Goal: Task Accomplishment & Management: Manage account settings

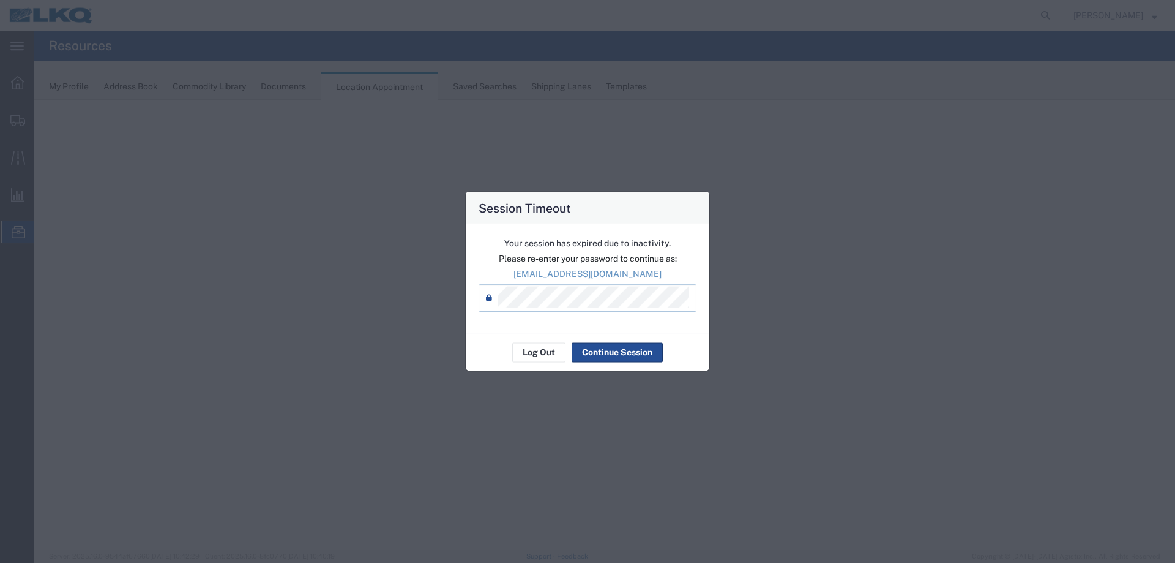
select select "27634"
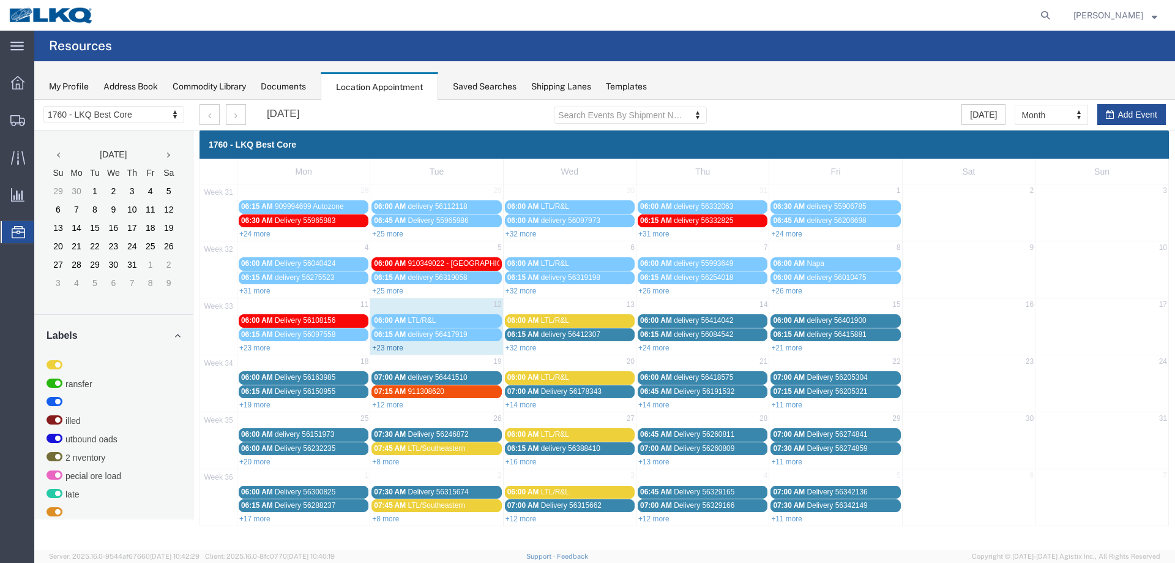
click at [383, 348] on link "+23 more" at bounding box center [387, 347] width 31 height 9
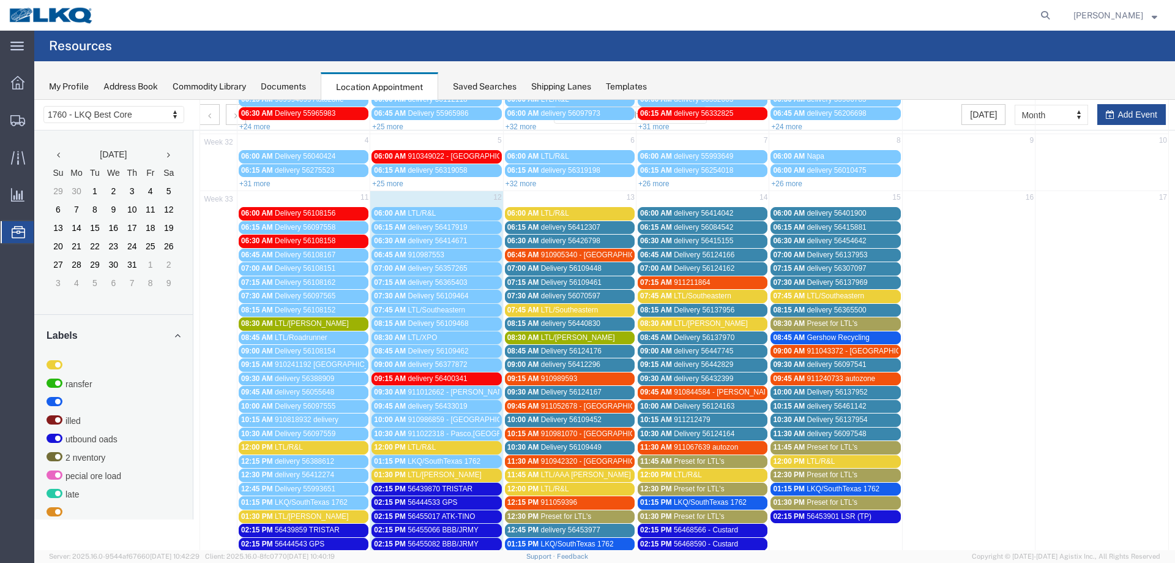
scroll to position [122, 0]
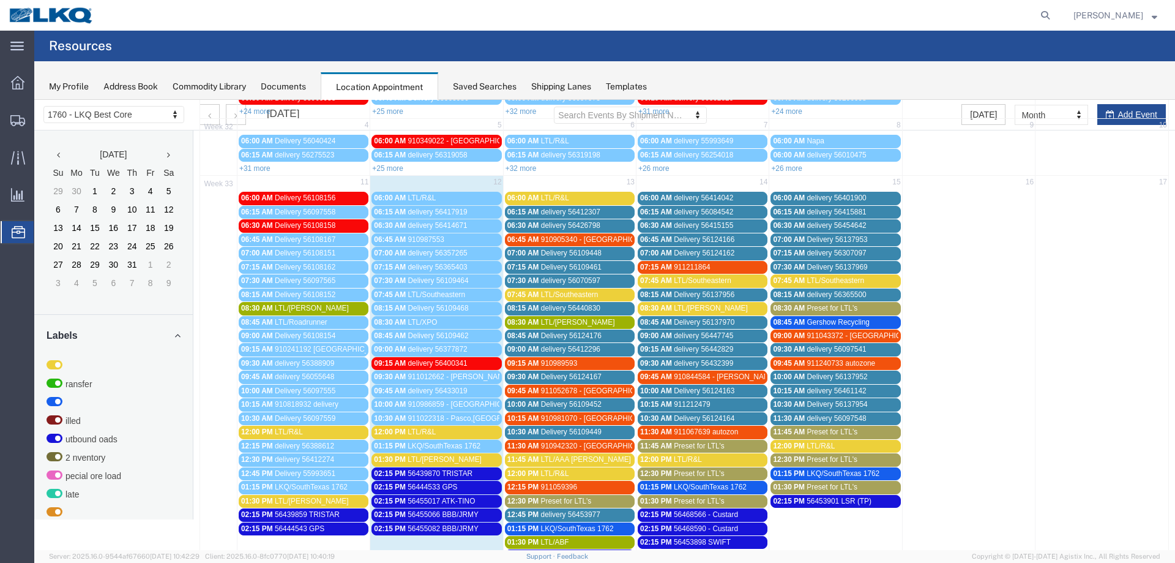
click at [477, 436] on div "12:00 PM LTL/R&L" at bounding box center [436, 431] width 125 height 9
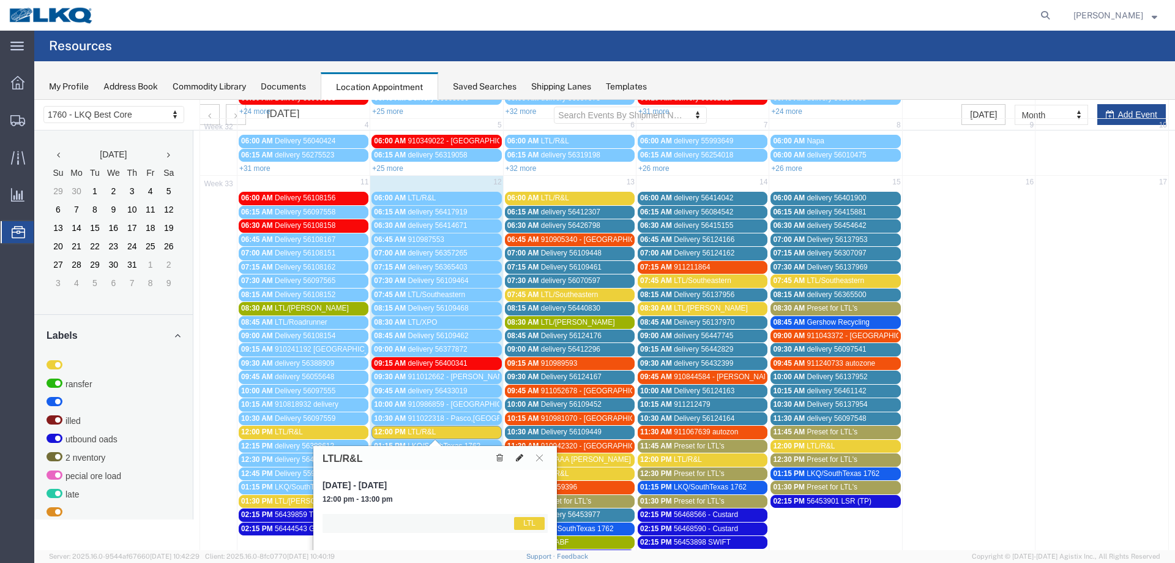
click at [522, 462] on icon at bounding box center [519, 457] width 7 height 9
select select "1"
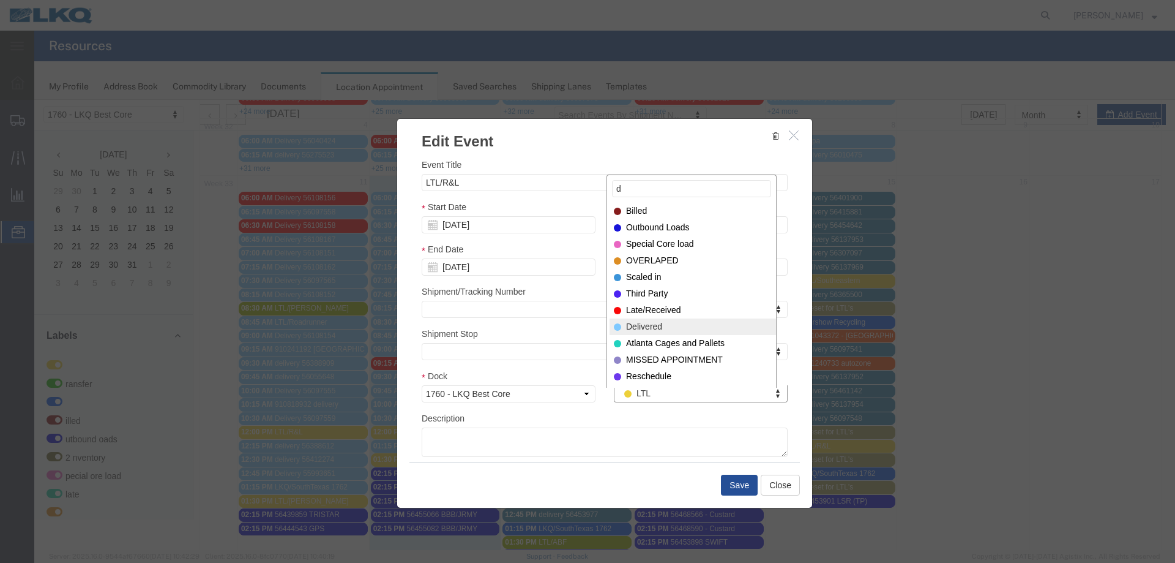
type input "d"
select select "40"
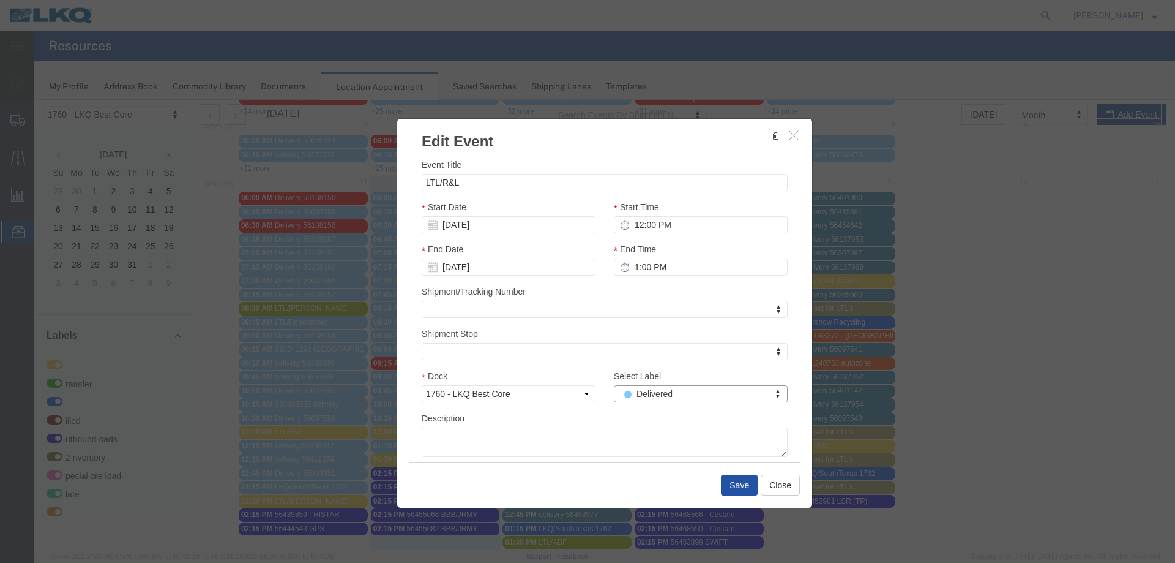
click at [738, 481] on button "Save" at bounding box center [739, 484] width 37 height 21
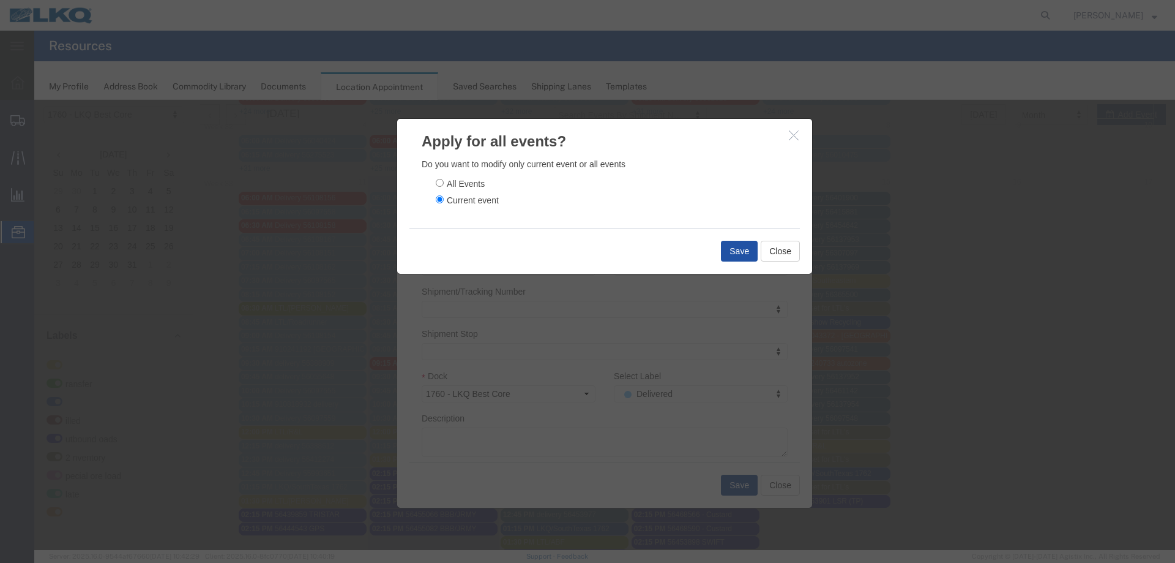
click at [726, 255] on button "Save" at bounding box center [739, 251] width 37 height 21
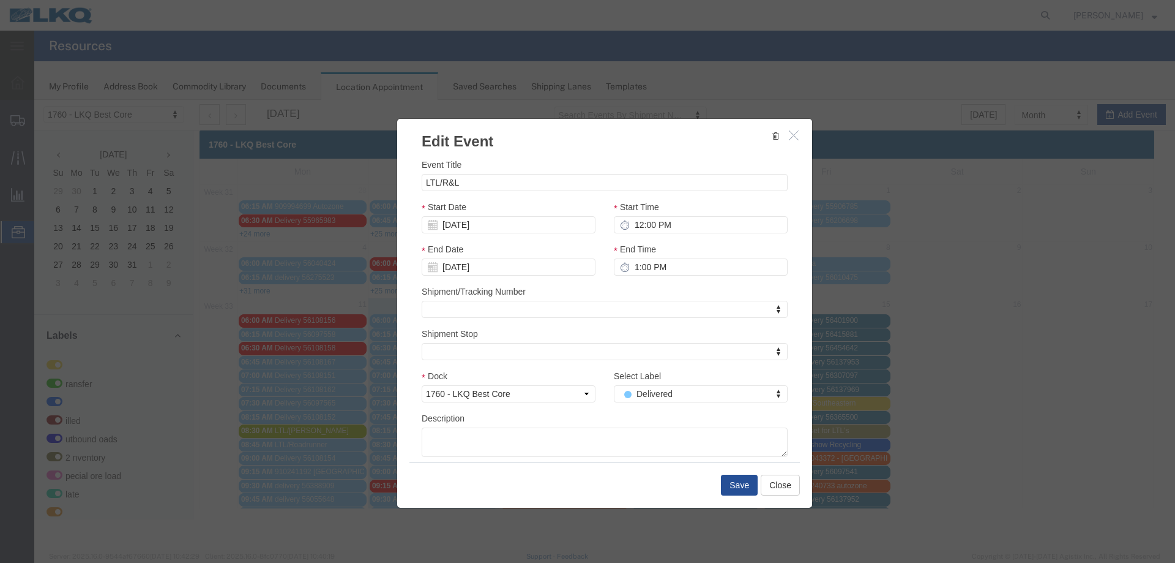
scroll to position [0, 0]
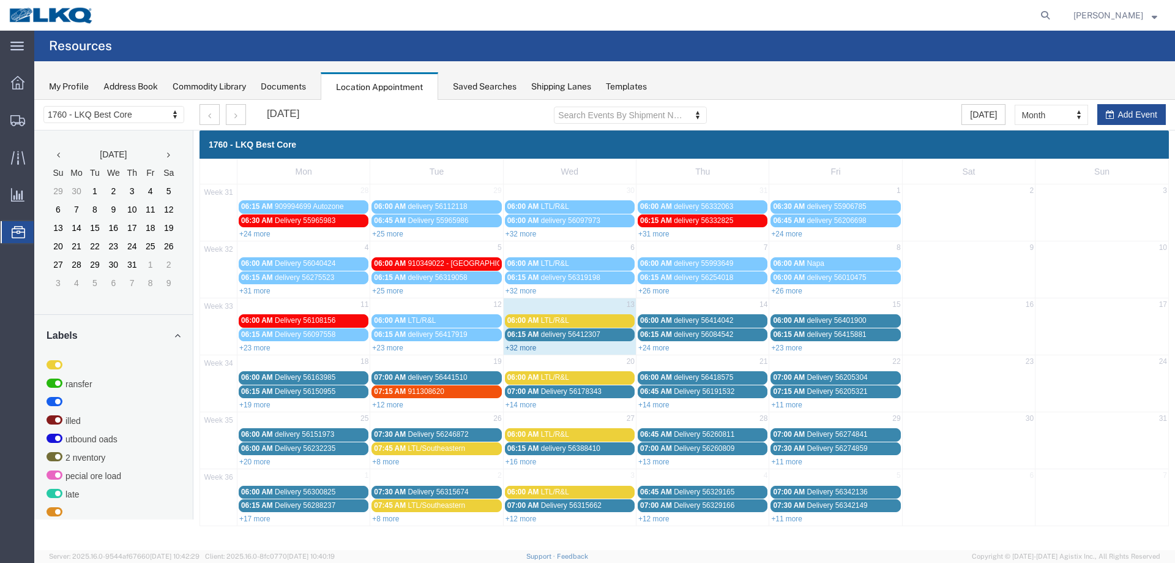
click at [524, 348] on link "+32 more" at bounding box center [521, 347] width 31 height 9
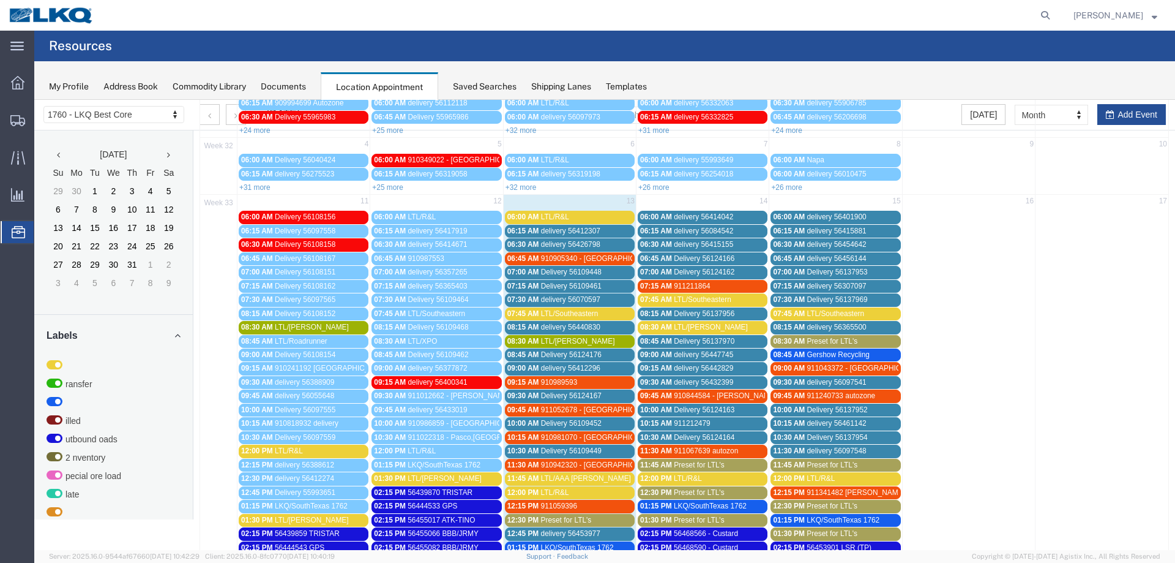
scroll to position [184, 0]
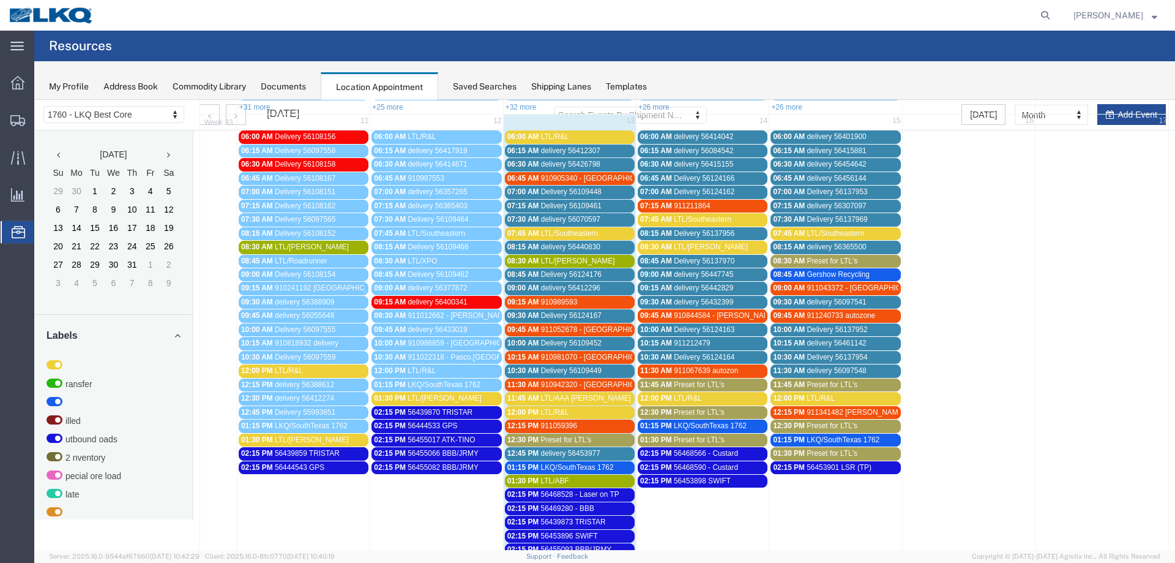
click at [577, 440] on span "Preset for LTL's" at bounding box center [566, 439] width 51 height 9
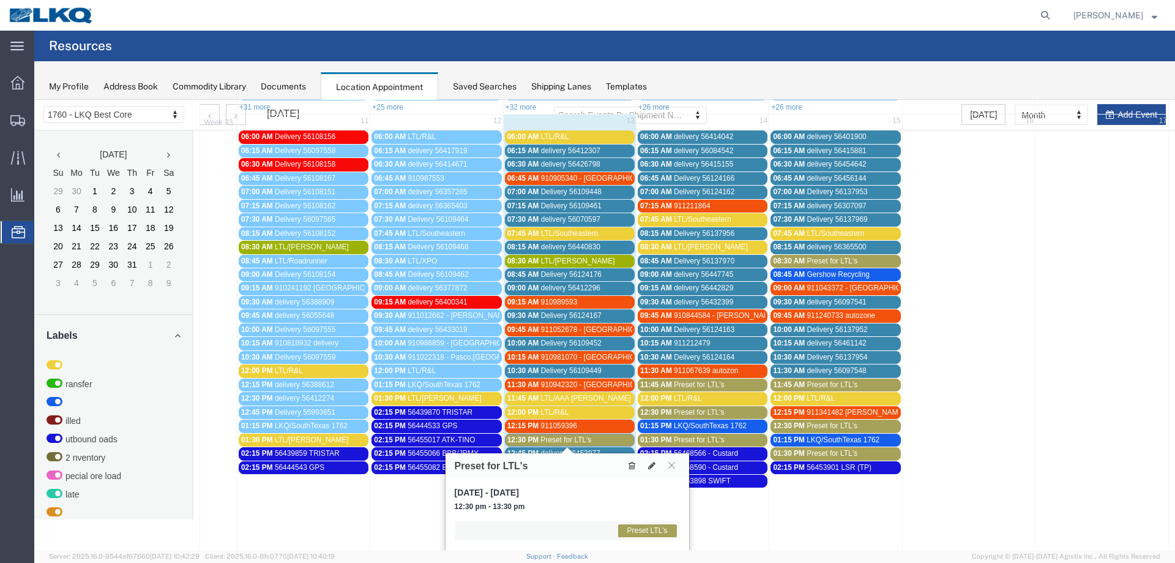
click at [631, 470] on button at bounding box center [632, 464] width 17 height 13
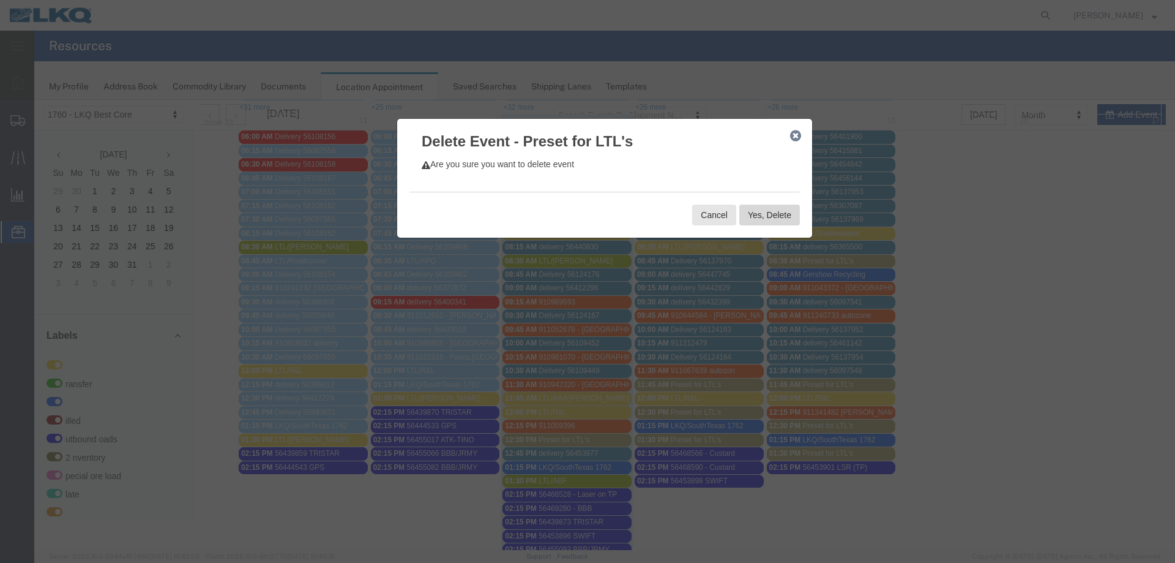
click at [762, 216] on button "Yes, Delete" at bounding box center [769, 214] width 61 height 21
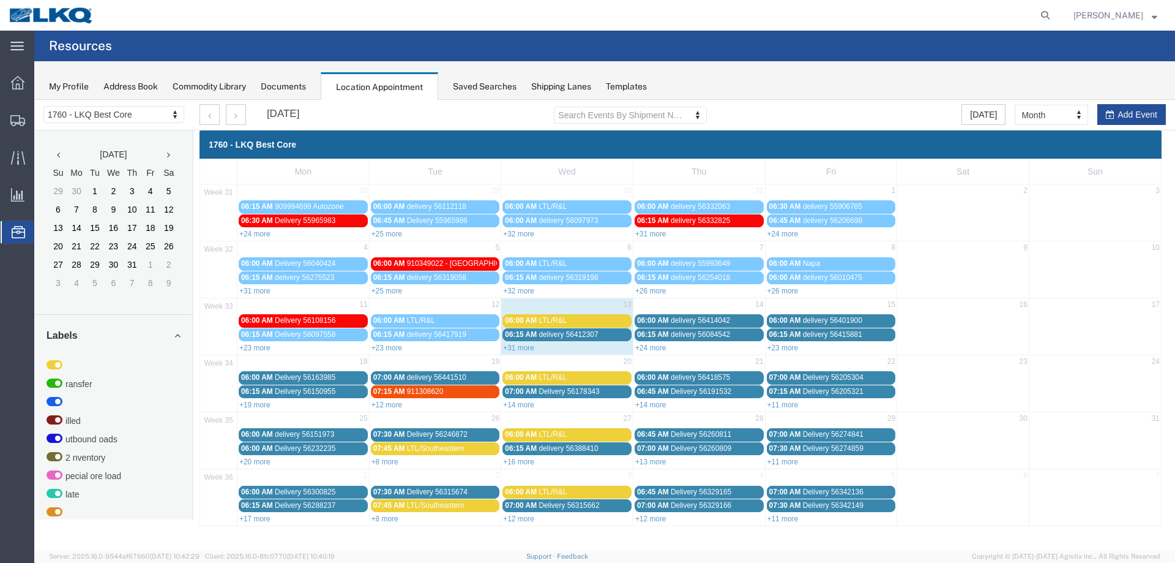
scroll to position [0, 0]
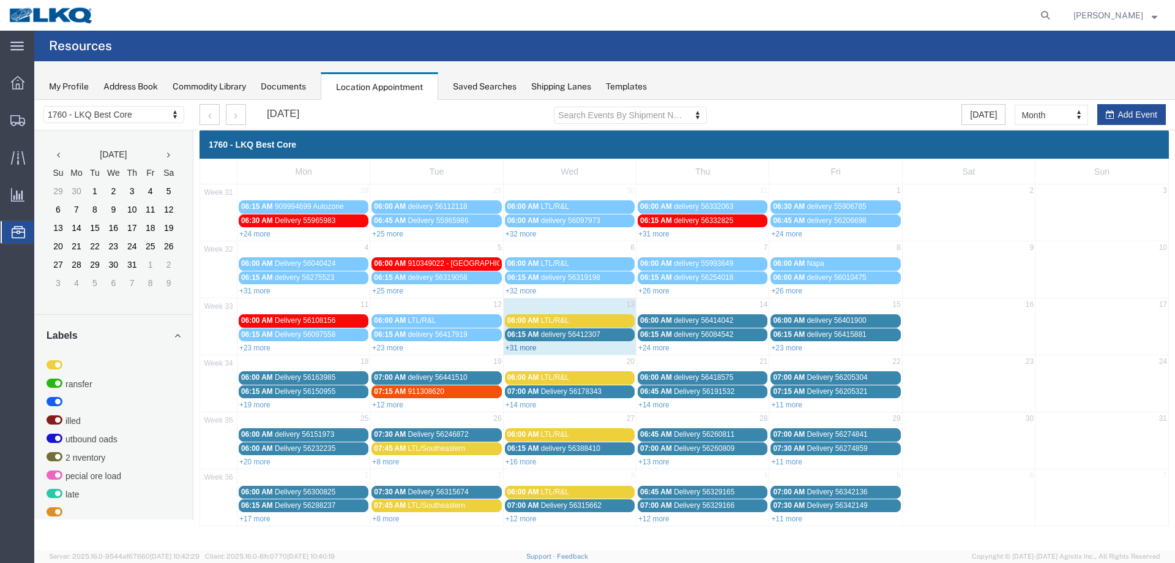
click at [520, 346] on link "+31 more" at bounding box center [521, 347] width 31 height 9
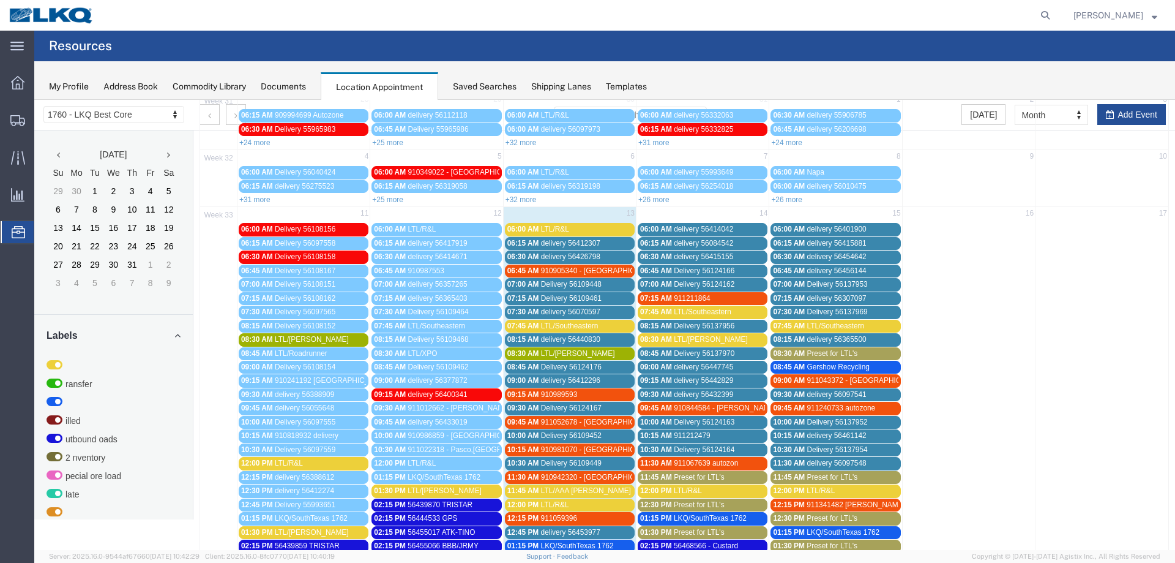
scroll to position [184, 0]
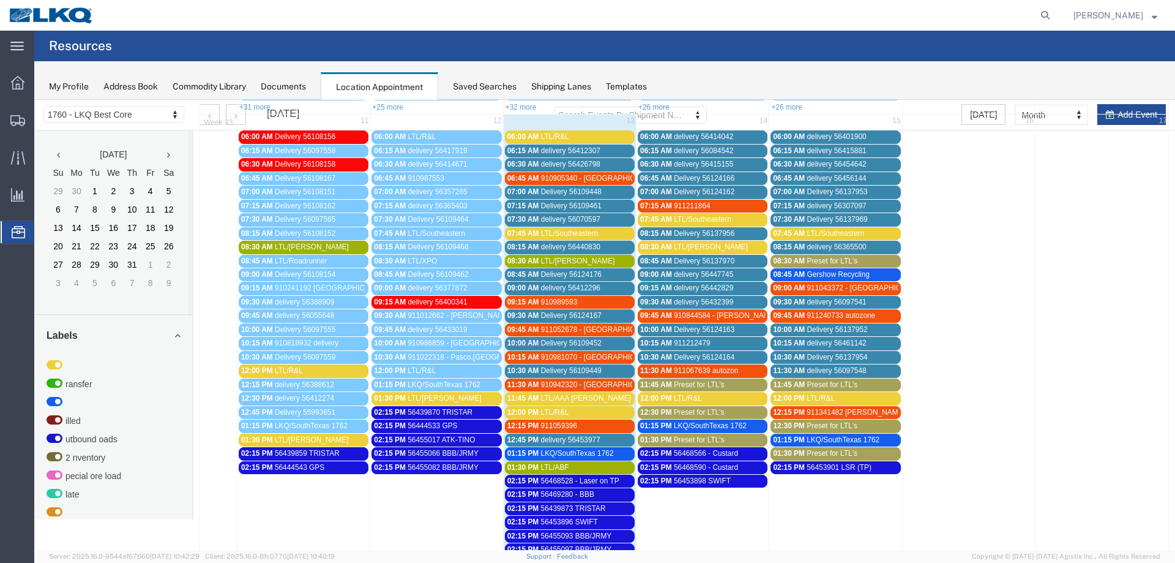
click at [555, 175] on span "910905340 - [GEOGRAPHIC_DATA],[GEOGRAPHIC_DATA]" at bounding box center [639, 178] width 196 height 9
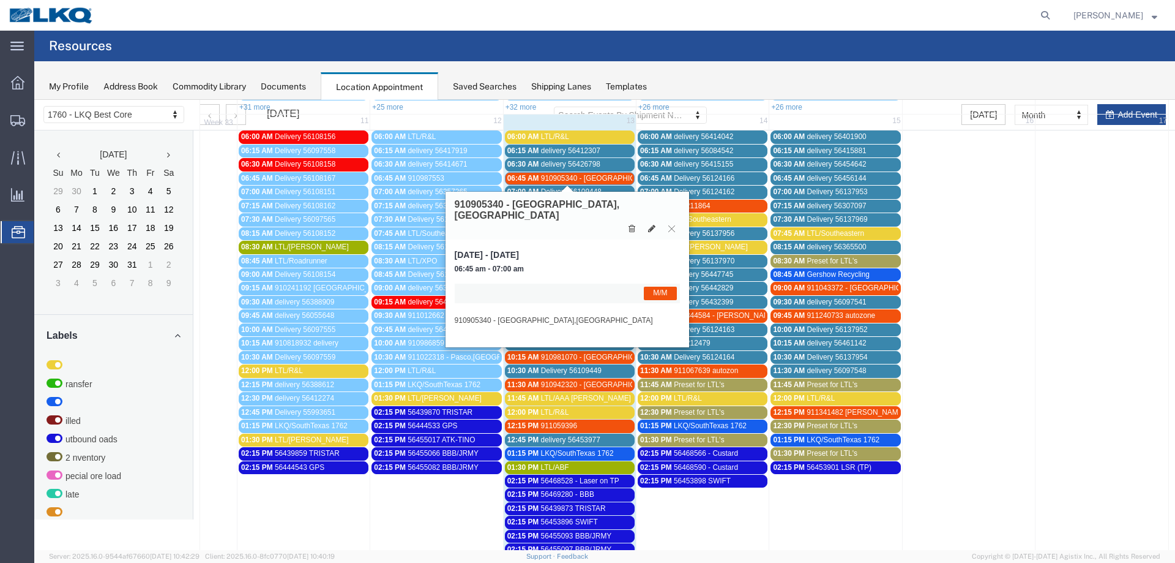
click at [555, 175] on span "910905340 - [GEOGRAPHIC_DATA],[GEOGRAPHIC_DATA]" at bounding box center [639, 178] width 196 height 9
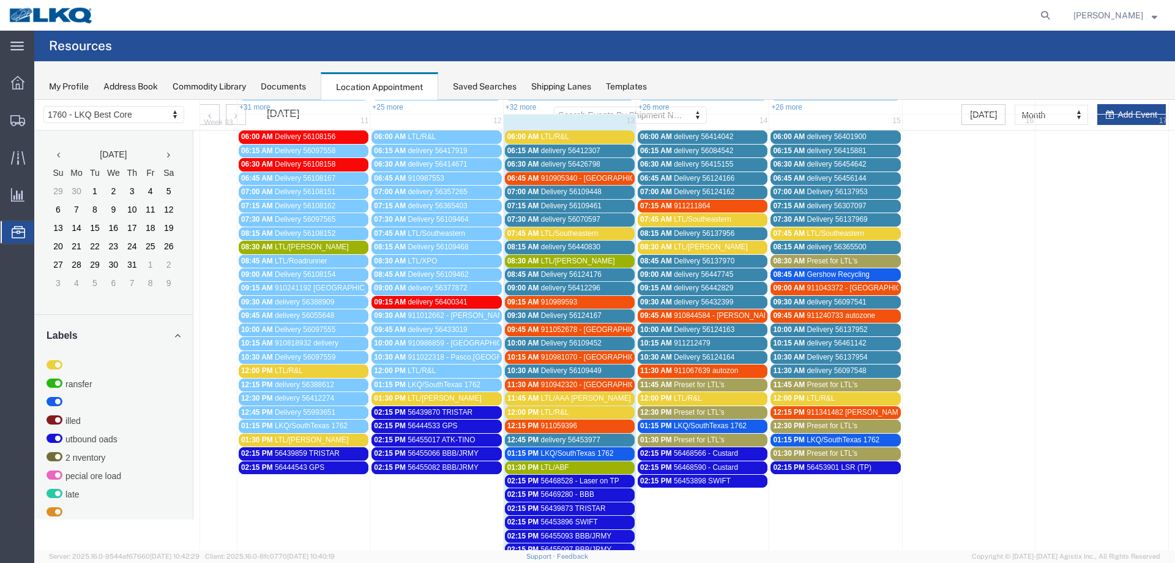
click at [564, 302] on span "910989593" at bounding box center [559, 302] width 37 height 9
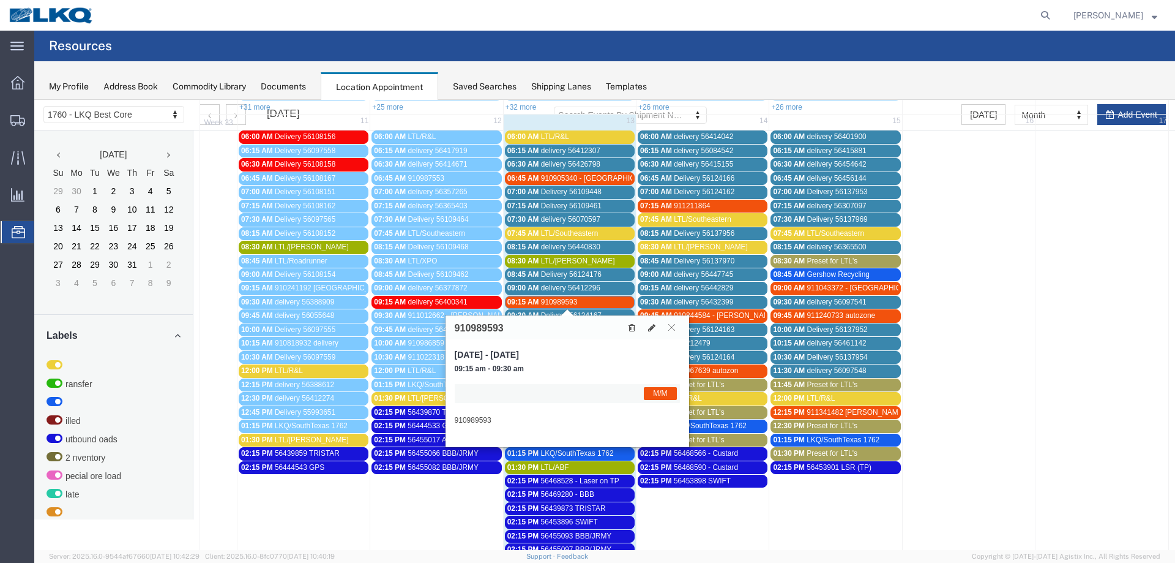
click at [564, 299] on span "910989593" at bounding box center [559, 302] width 37 height 9
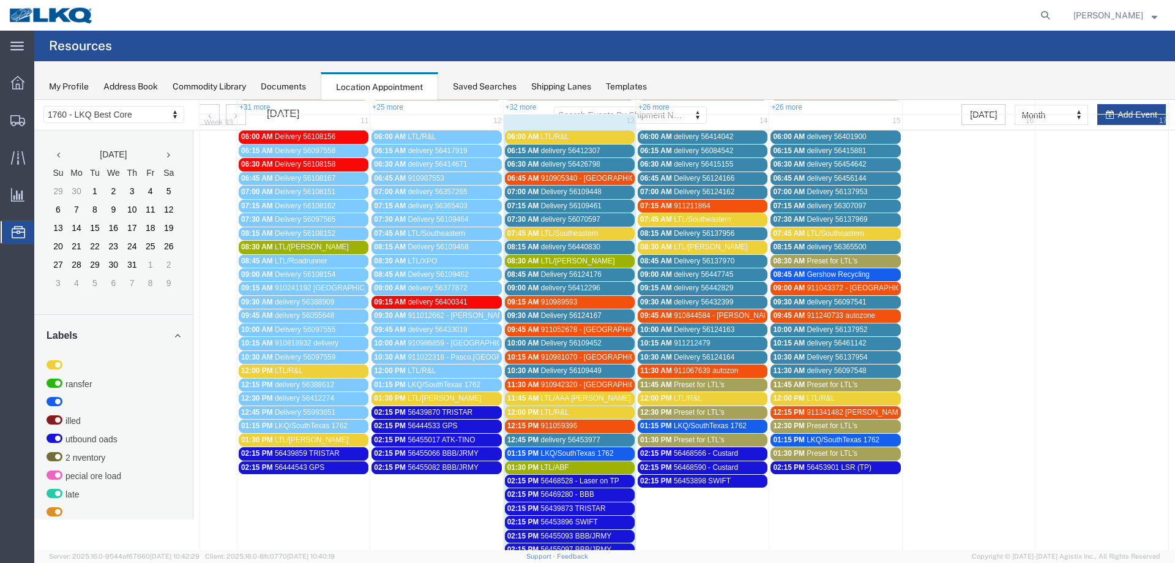
scroll to position [245, 0]
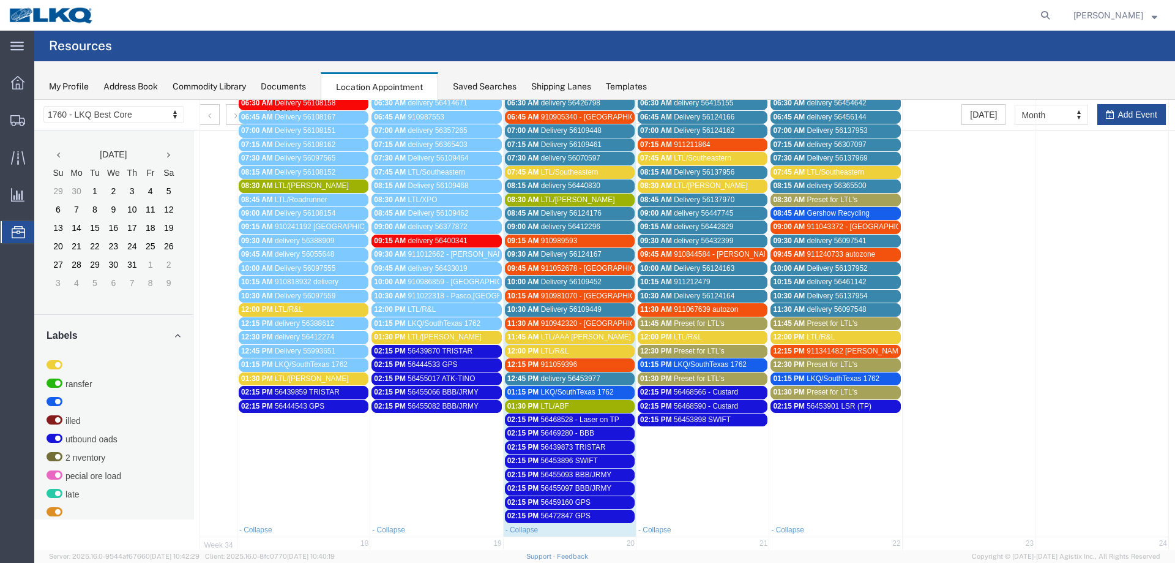
click at [613, 447] on div "02:15 PM 56439873 TRISTAR" at bounding box center [569, 447] width 125 height 9
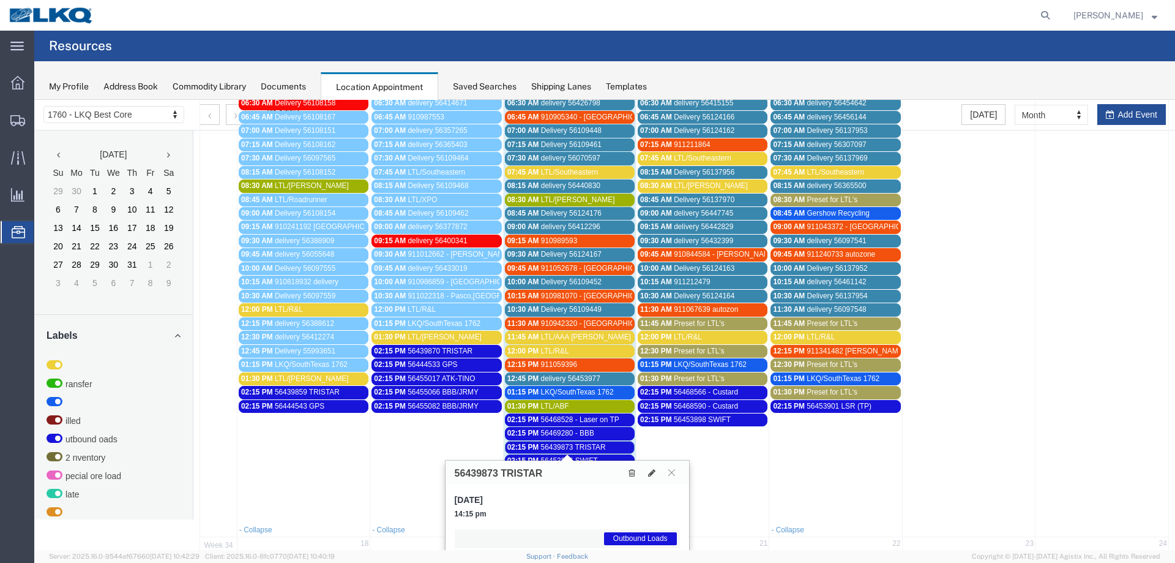
click at [603, 451] on div "02:15 PM 56439873 TRISTAR" at bounding box center [569, 447] width 125 height 9
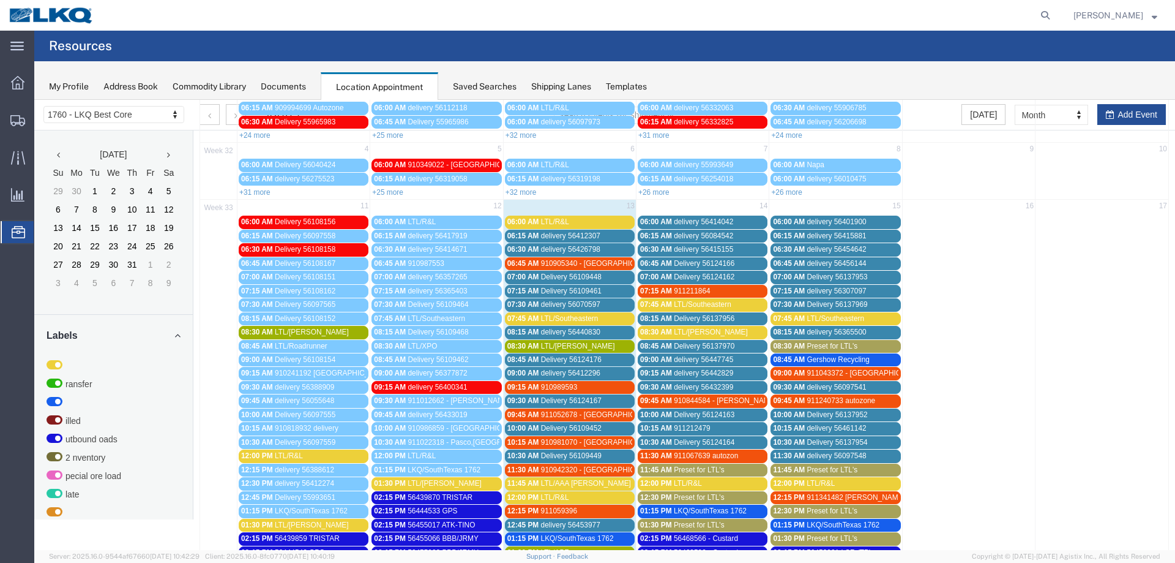
scroll to position [61, 0]
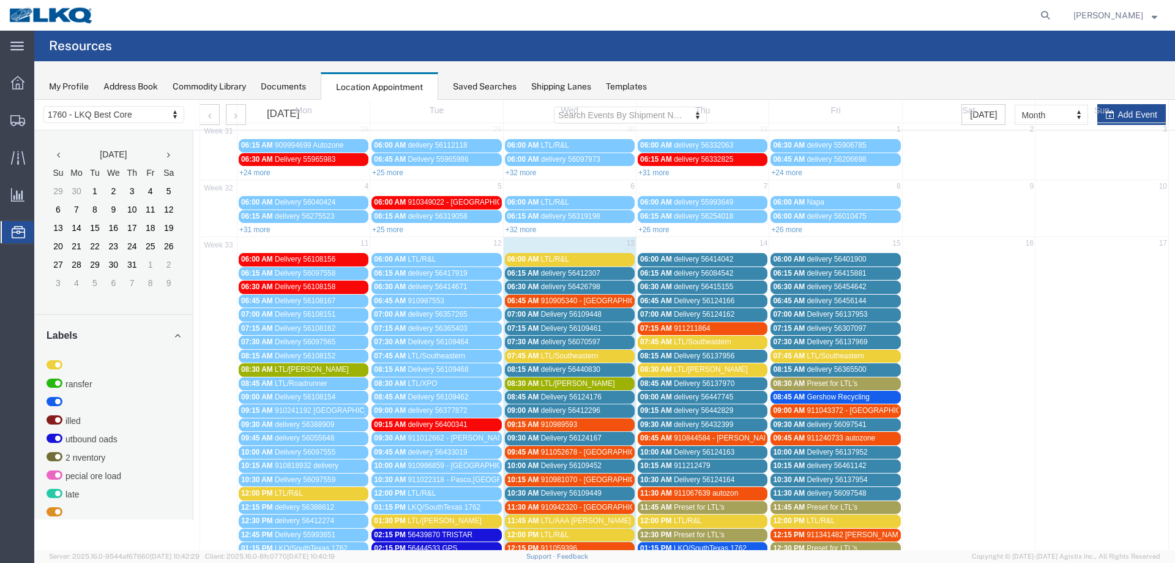
click at [485, 87] on div "Saved Searches" at bounding box center [485, 86] width 64 height 13
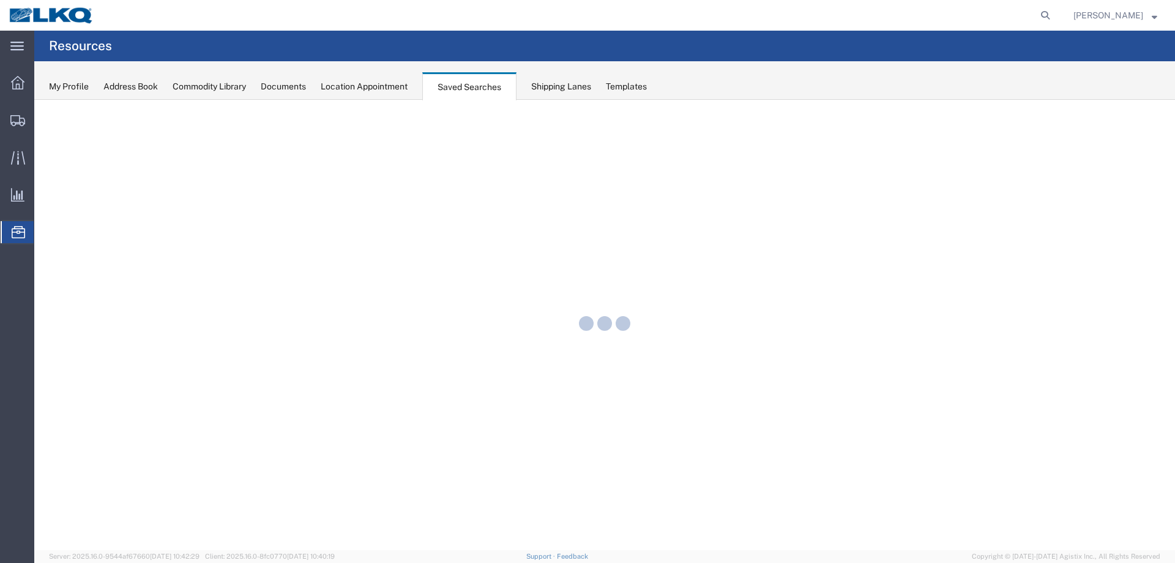
click at [377, 84] on div "Location Appointment" at bounding box center [364, 86] width 87 height 13
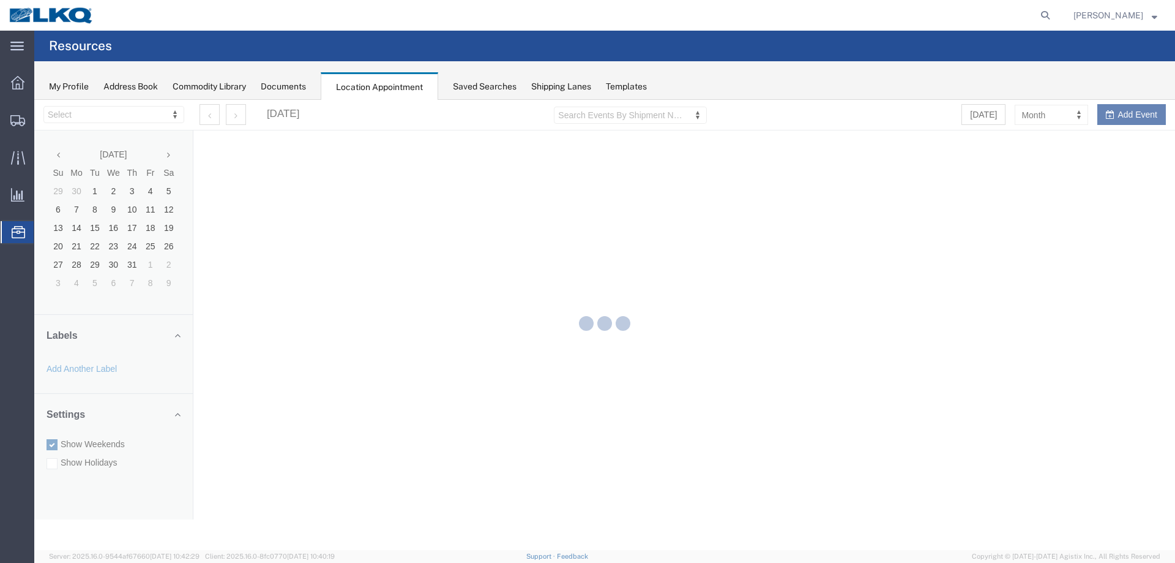
select select "27634"
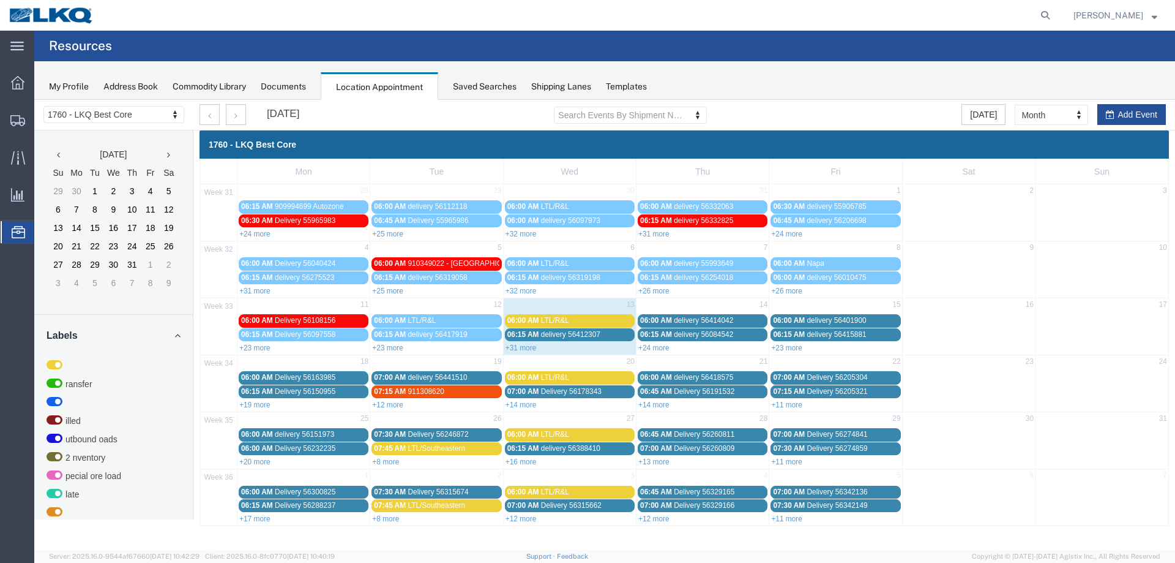
click at [561, 322] on span "LTL/R&L" at bounding box center [555, 320] width 28 height 9
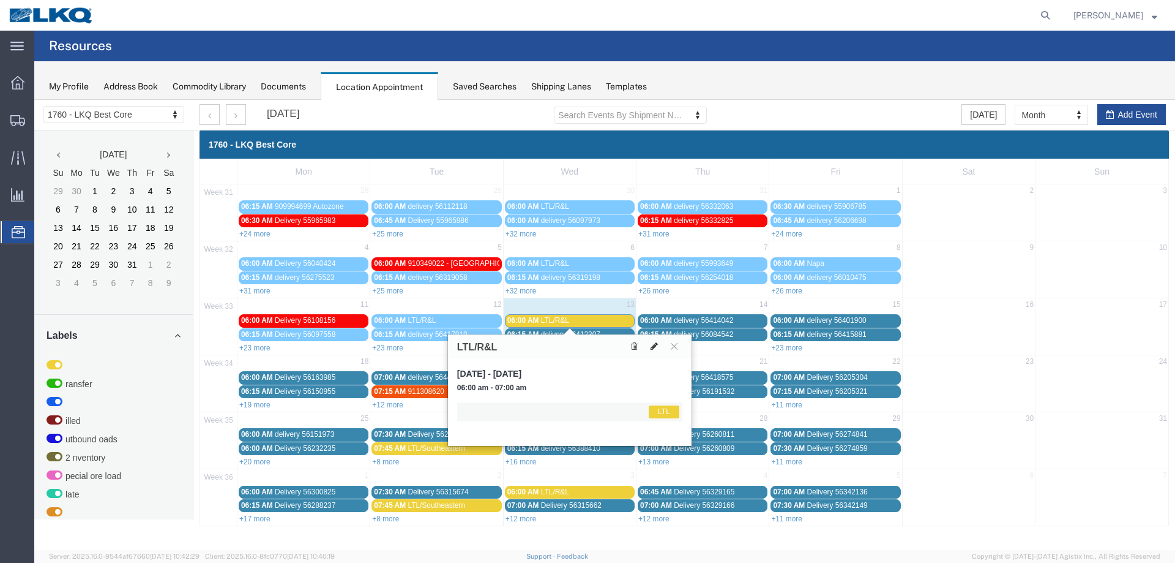
click at [651, 346] on icon at bounding box center [654, 346] width 7 height 9
select select "25"
select select "1"
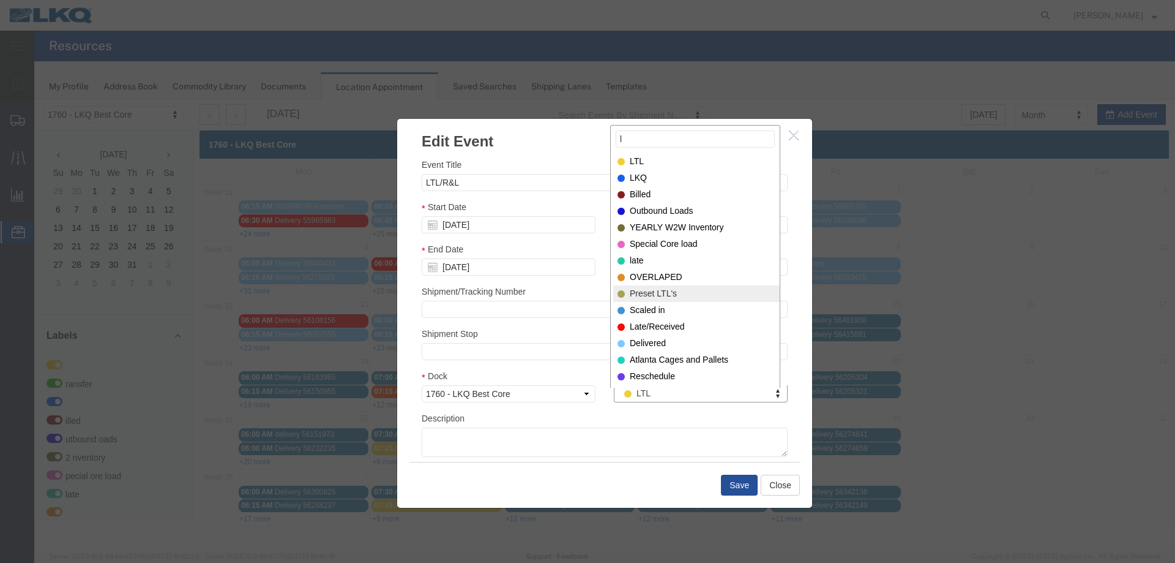
type input "l"
select select "160"
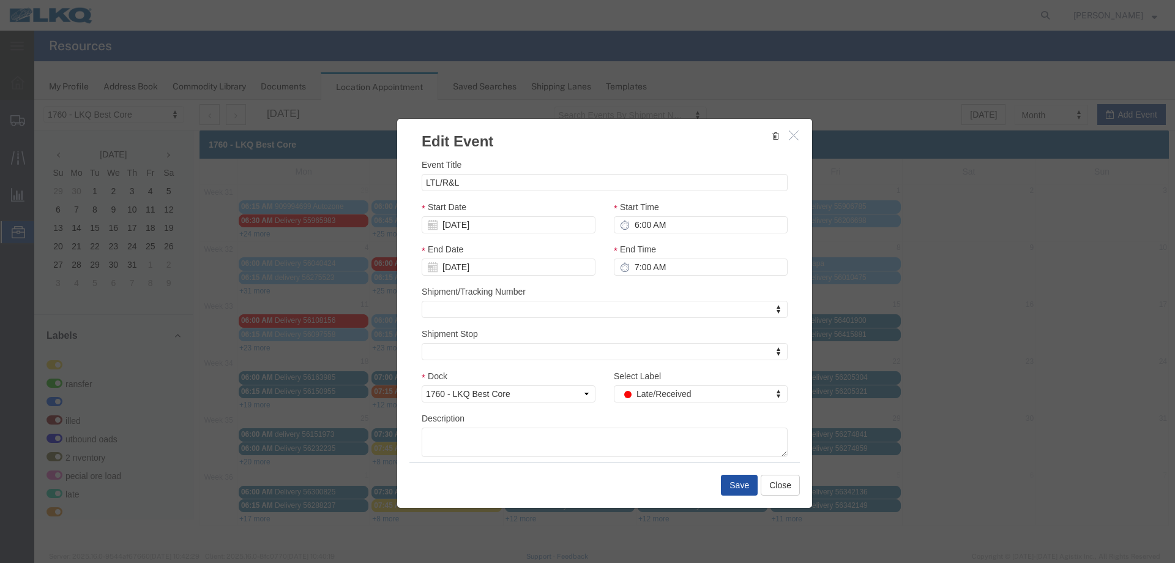
click at [741, 481] on button "Save" at bounding box center [739, 484] width 37 height 21
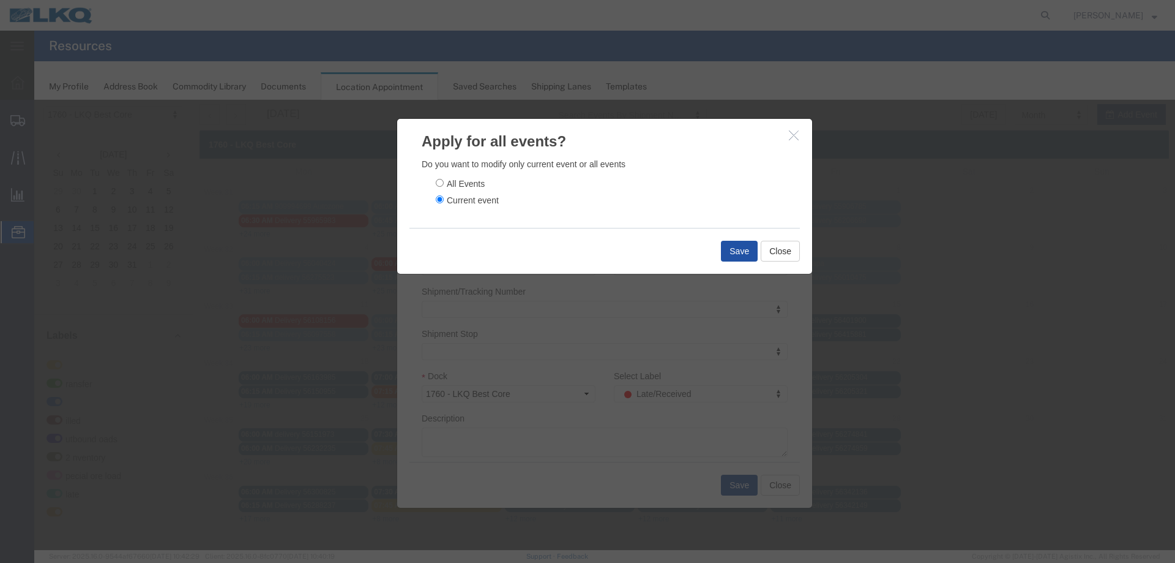
click at [734, 244] on button "Save" at bounding box center [739, 251] width 37 height 21
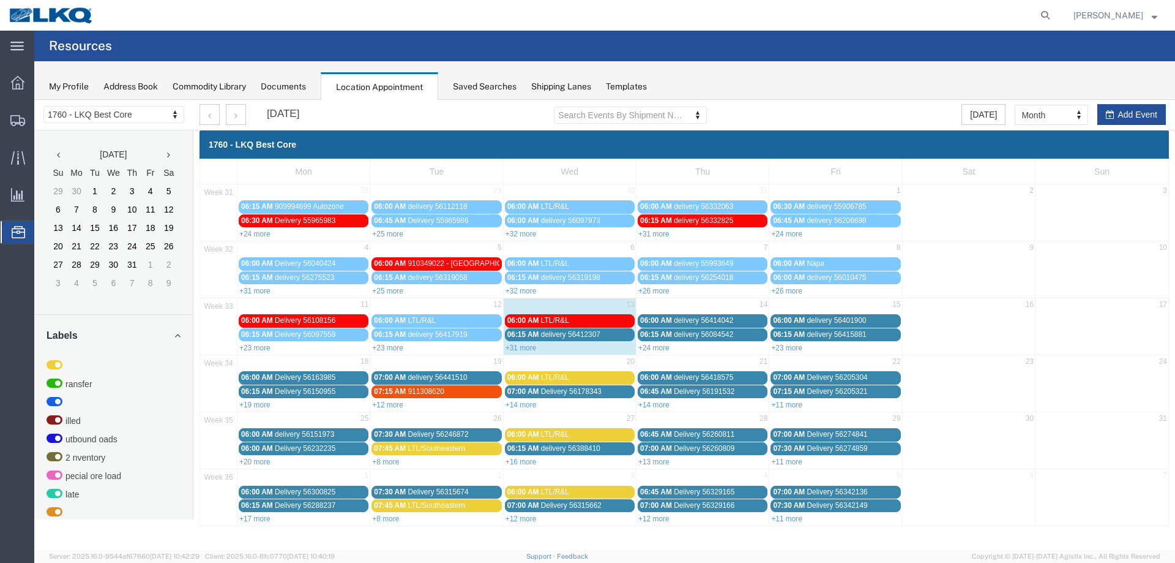
click at [526, 352] on div "+31 more" at bounding box center [570, 347] width 132 height 12
select select "1"
select select
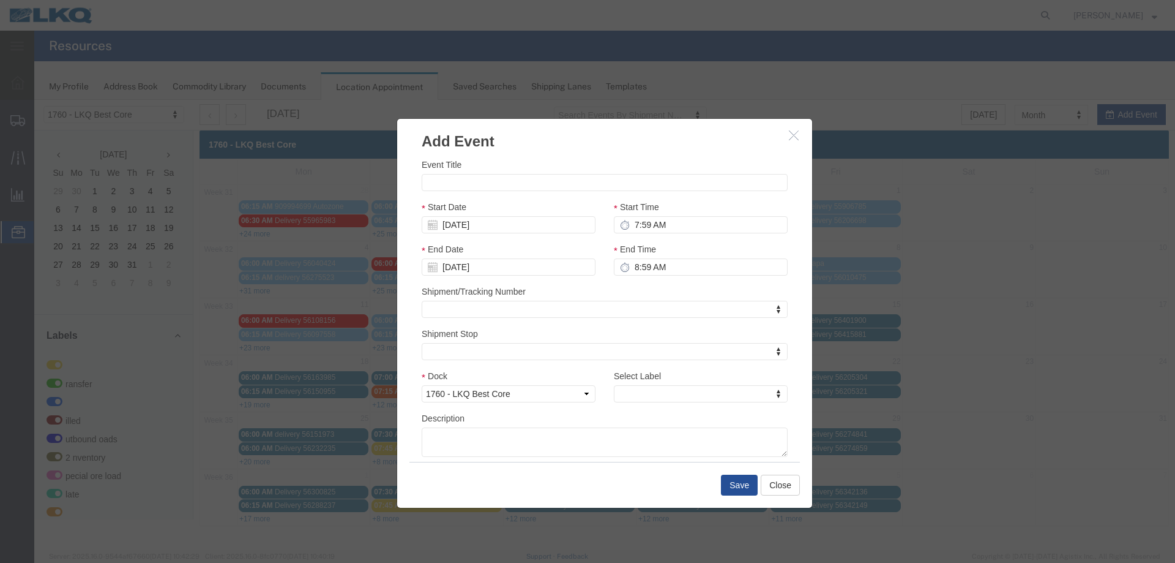
click at [787, 138] on h3 "Add Event" at bounding box center [604, 135] width 415 height 33
click at [791, 135] on icon "button" at bounding box center [794, 135] width 10 height 10
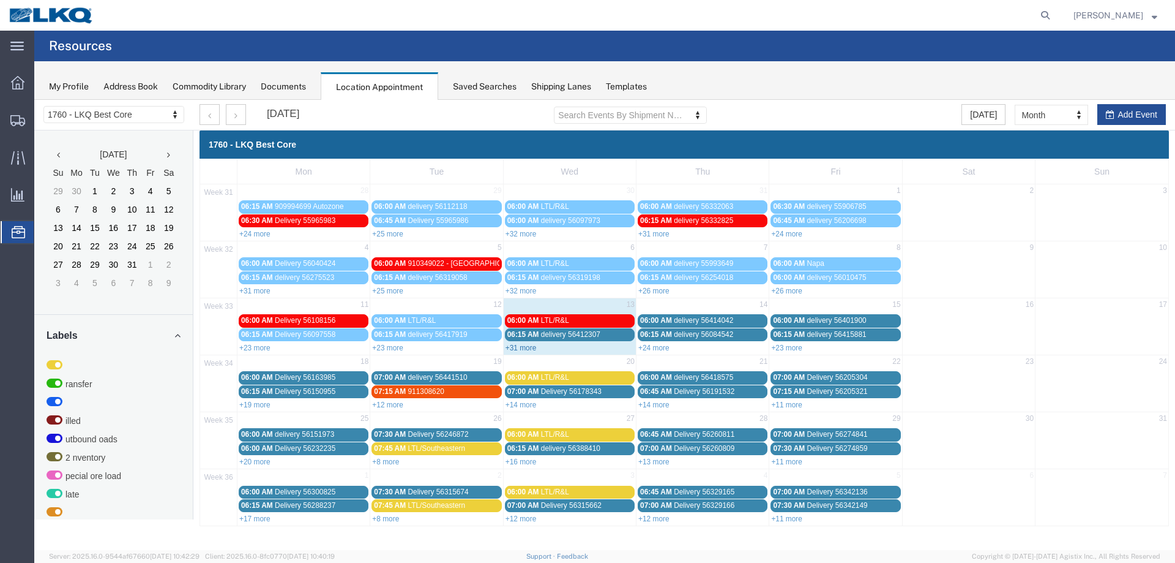
click at [522, 348] on link "+31 more" at bounding box center [521, 347] width 31 height 9
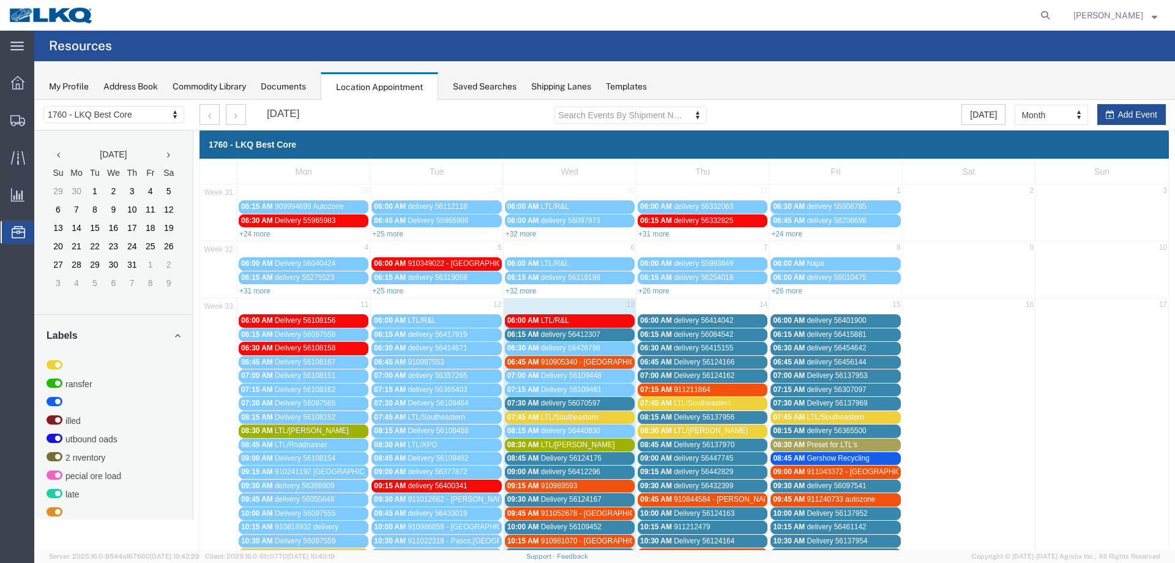
click at [566, 414] on span "LTL/Southeastern" at bounding box center [570, 417] width 58 height 9
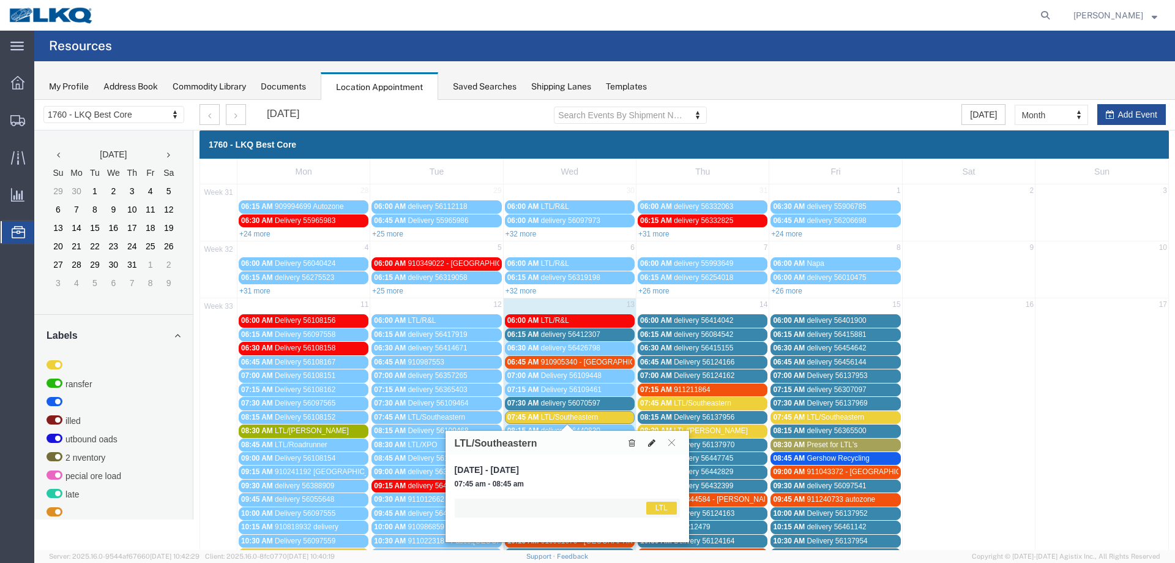
drag, startPoint x: 649, startPoint y: 438, endPoint x: 651, endPoint y: 397, distance: 41.1
click at [649, 439] on icon at bounding box center [651, 442] width 7 height 9
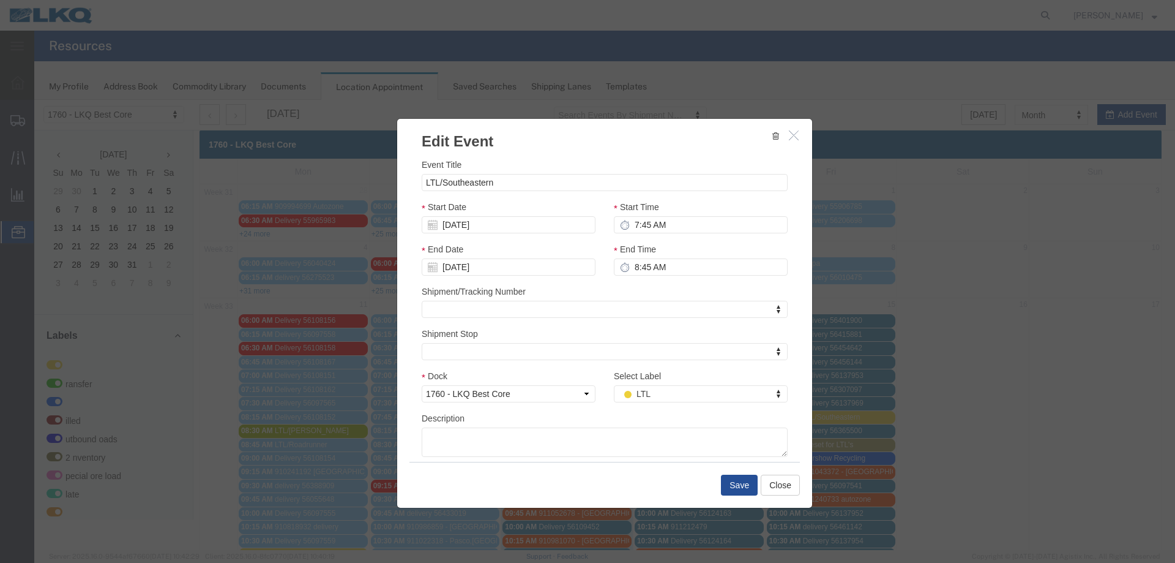
click at [662, 403] on div "Select Label LTL Select Label Select Label LTL Transfer LKQ Billed Outbound Loa…" at bounding box center [701, 390] width 192 height 42
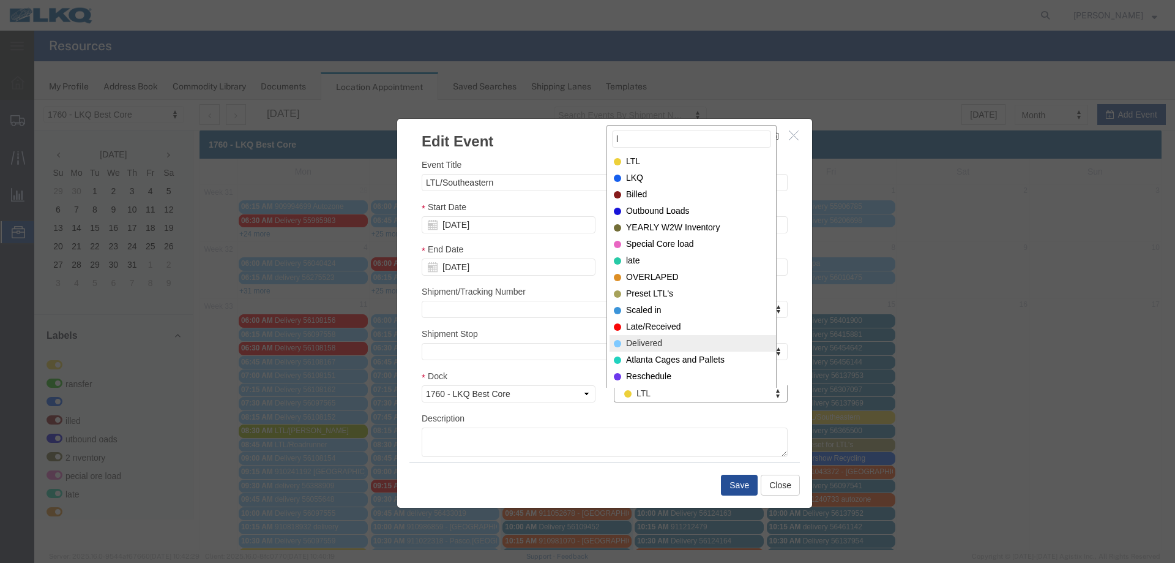
type input "l"
select select "40"
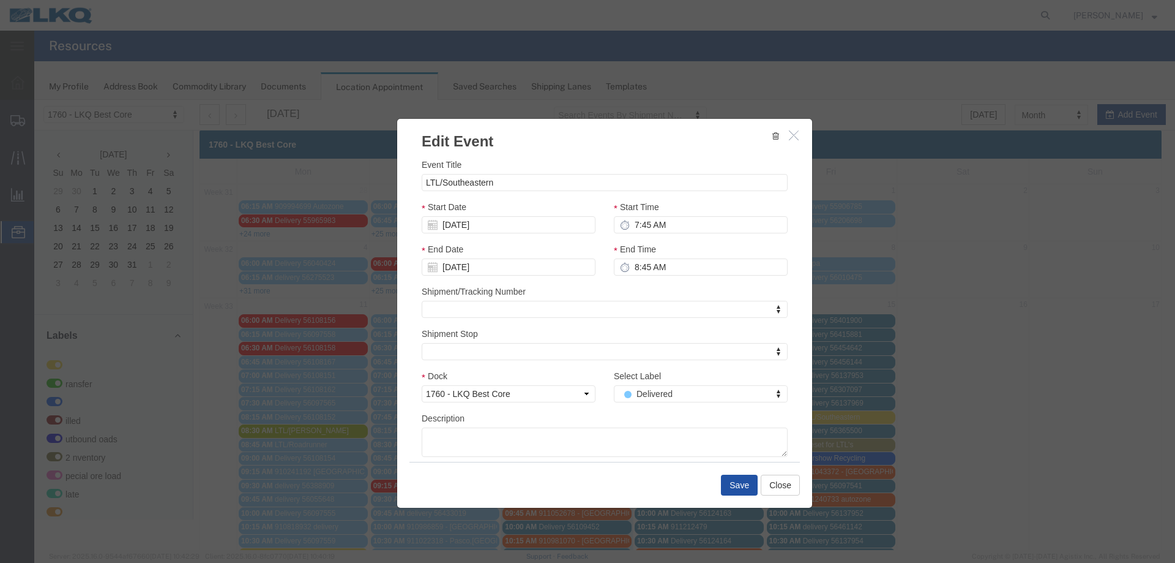
click at [725, 484] on button "Save" at bounding box center [739, 484] width 37 height 21
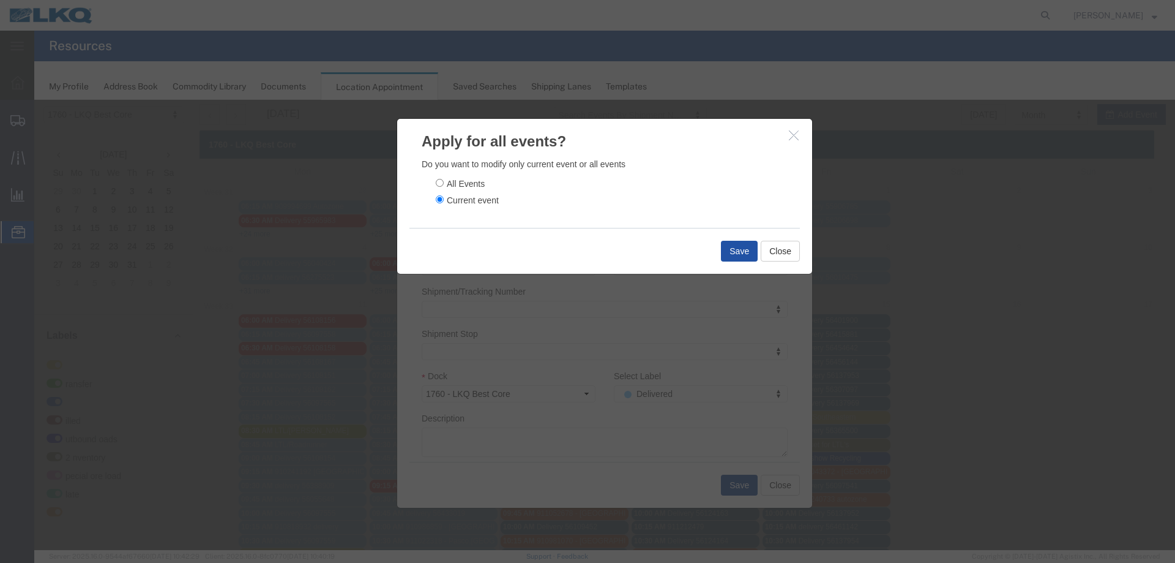
click at [728, 253] on button "Save" at bounding box center [739, 251] width 37 height 21
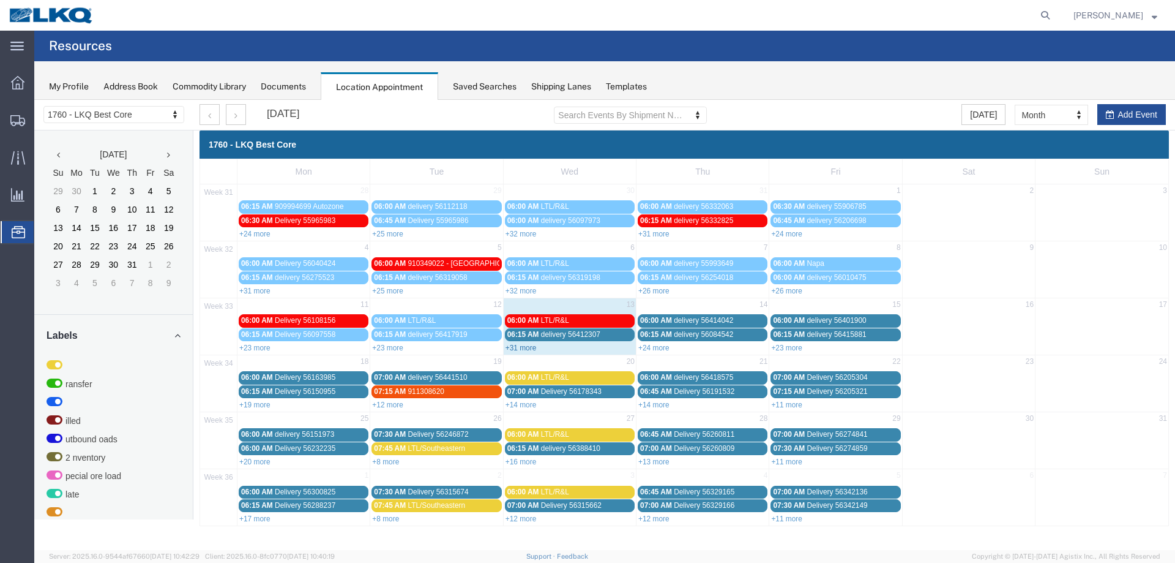
click at [522, 350] on link "+31 more" at bounding box center [521, 347] width 31 height 9
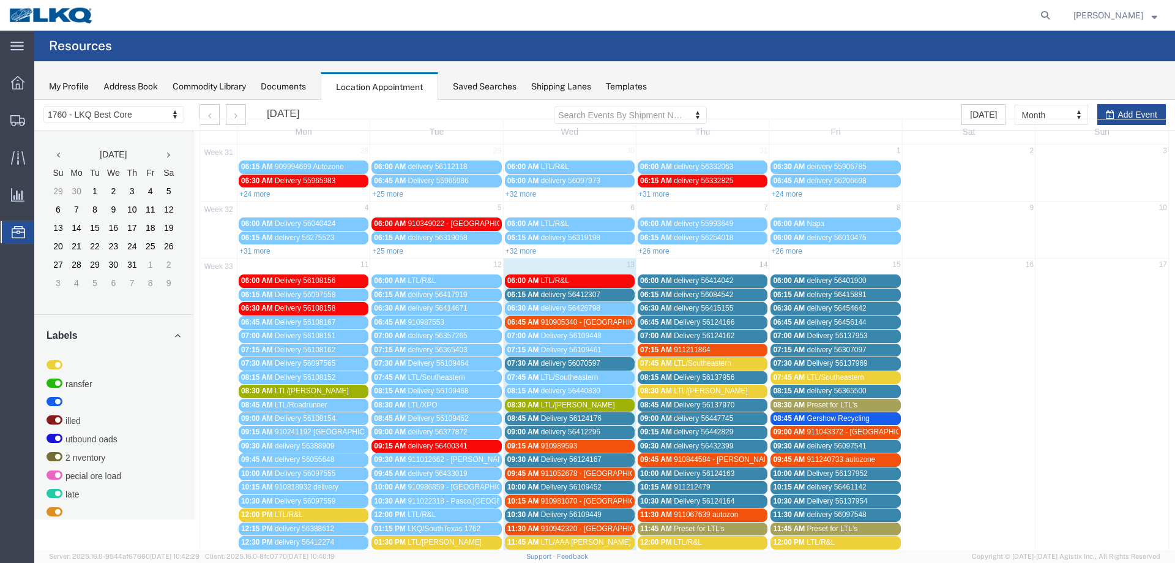
scroll to position [61, 0]
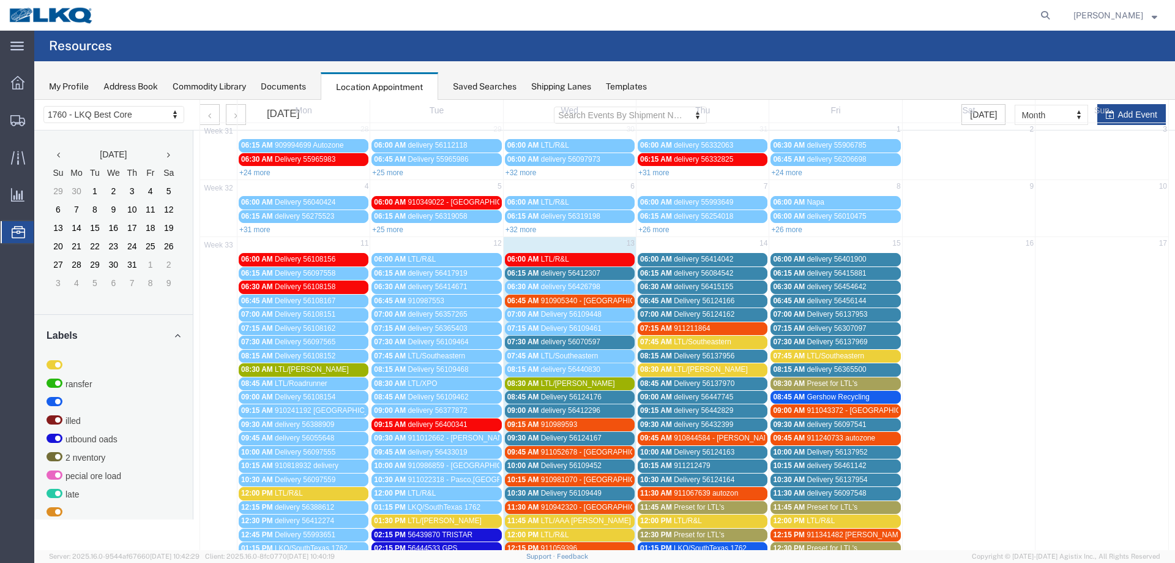
click at [547, 386] on div "Mon Tue Wed Thu Fri Sat Sun 31 28 29 30 31 1 2 3 06:15 AM 909994699 Autozone 06…" at bounding box center [685, 494] width 970 height 794
click at [590, 384] on div "08:30 AM LTL/[PERSON_NAME]" at bounding box center [569, 383] width 125 height 9
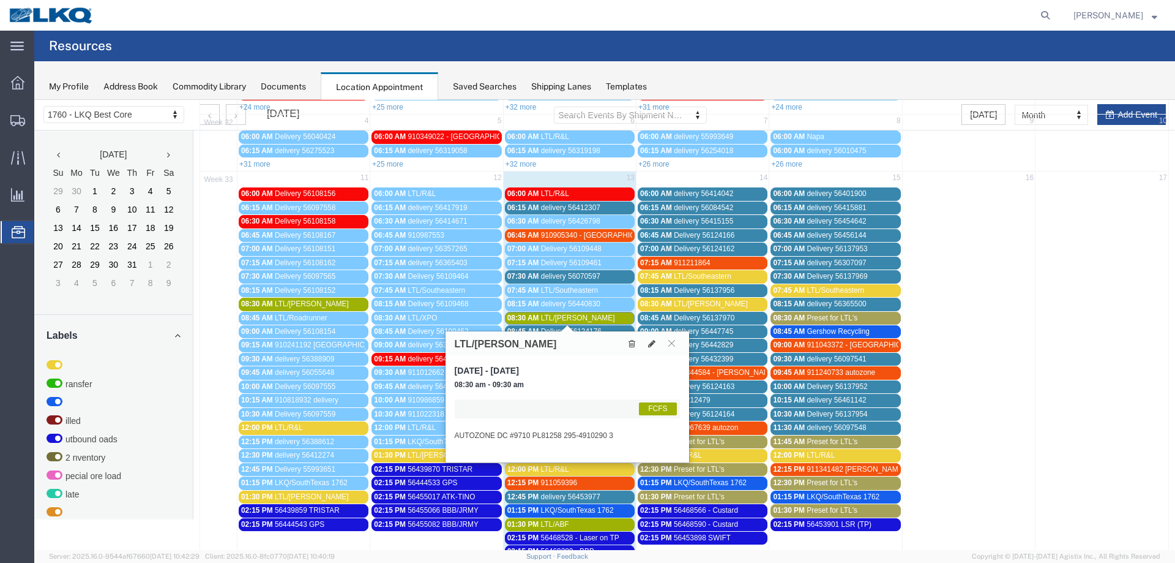
scroll to position [122, 0]
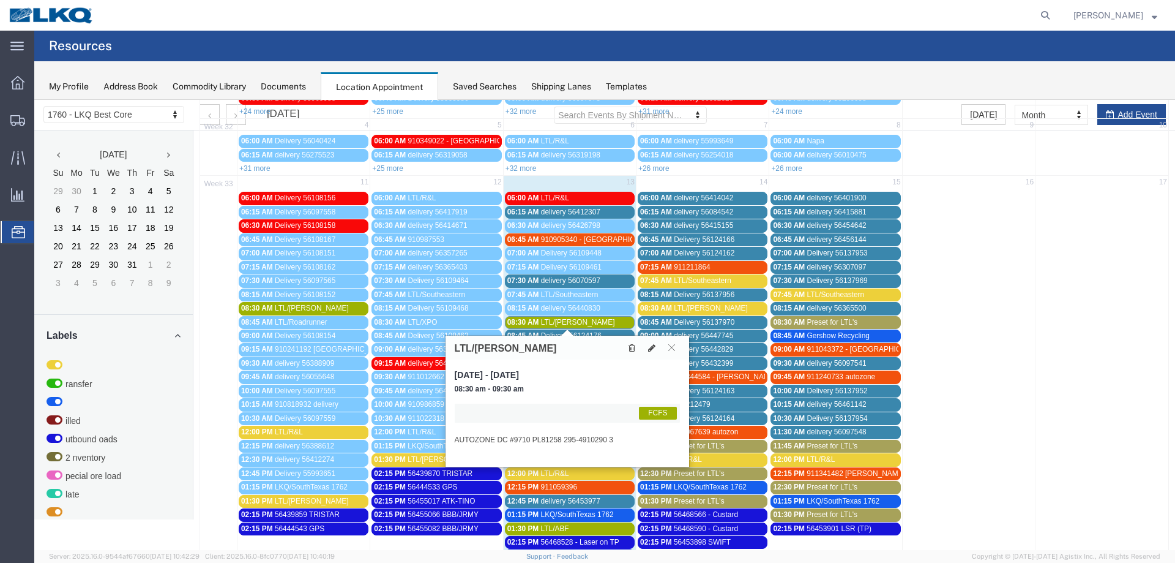
click at [585, 324] on div "08:30 AM LTL/[PERSON_NAME]" at bounding box center [569, 322] width 125 height 9
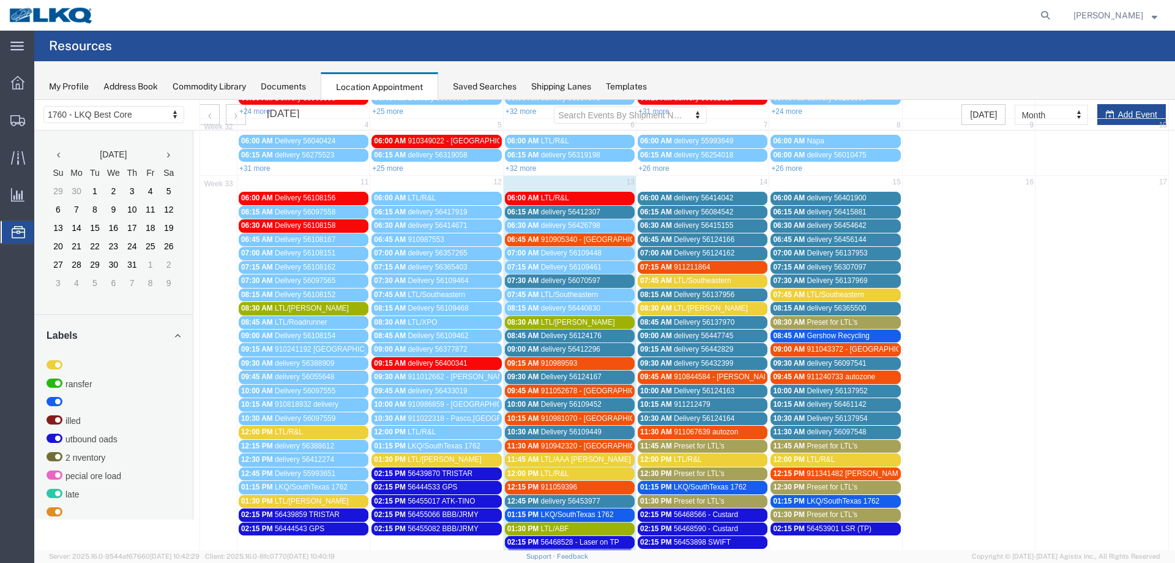
click at [580, 321] on div "08:30 AM LTL/[PERSON_NAME]" at bounding box center [569, 322] width 125 height 9
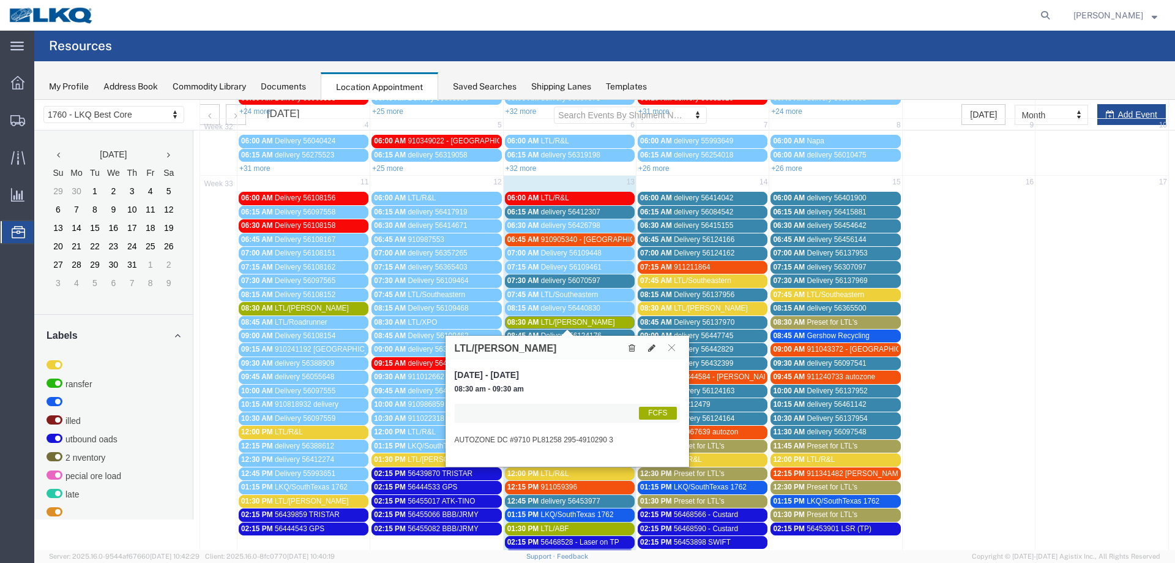
click at [580, 321] on div "08:30 AM LTL/[PERSON_NAME]" at bounding box center [569, 322] width 125 height 9
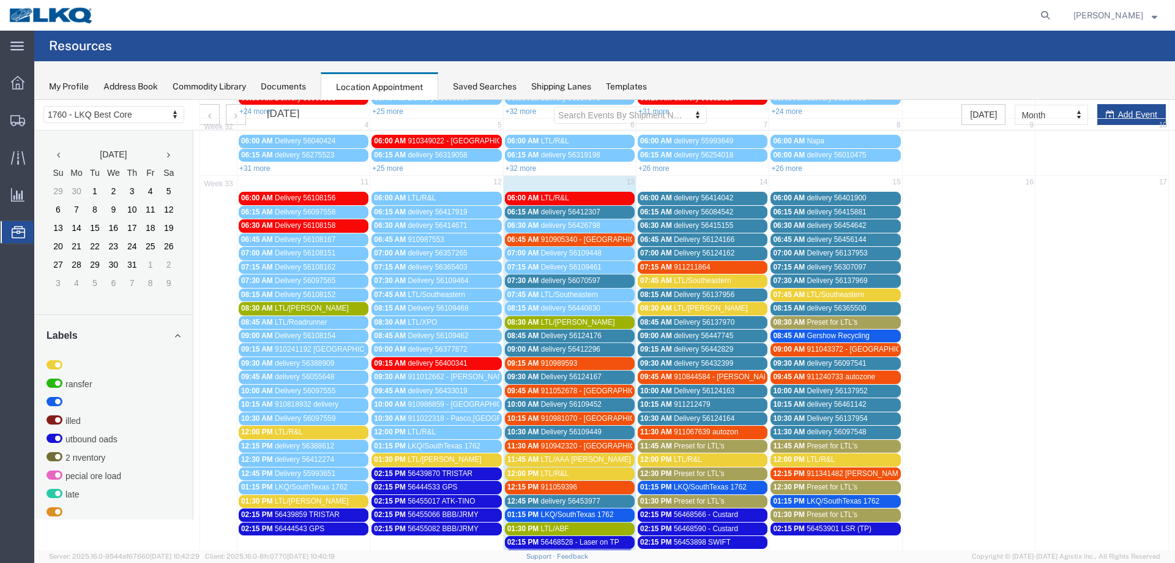
click at [587, 321] on div "08:30 AM LTL/[PERSON_NAME]" at bounding box center [569, 322] width 125 height 9
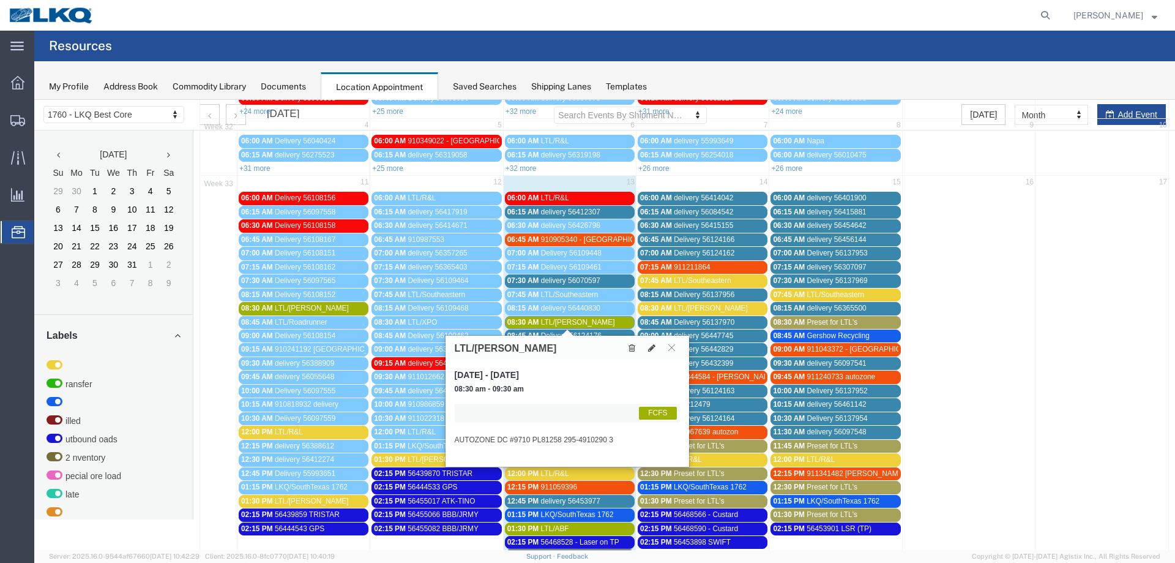
click at [605, 324] on div "08:30 AM LTL/[PERSON_NAME]" at bounding box center [569, 322] width 125 height 9
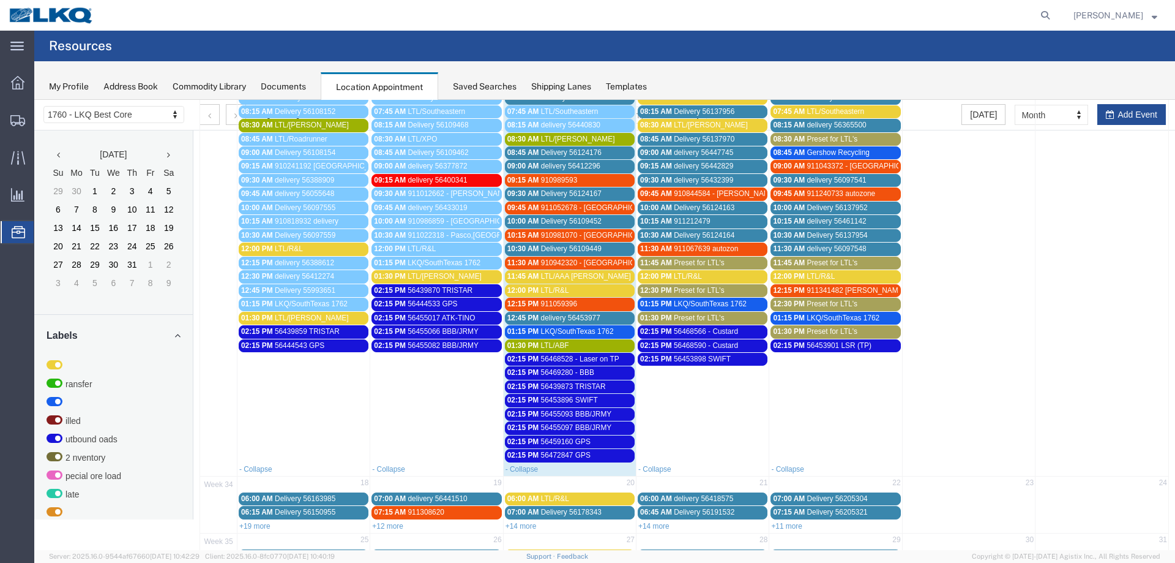
scroll to position [306, 0]
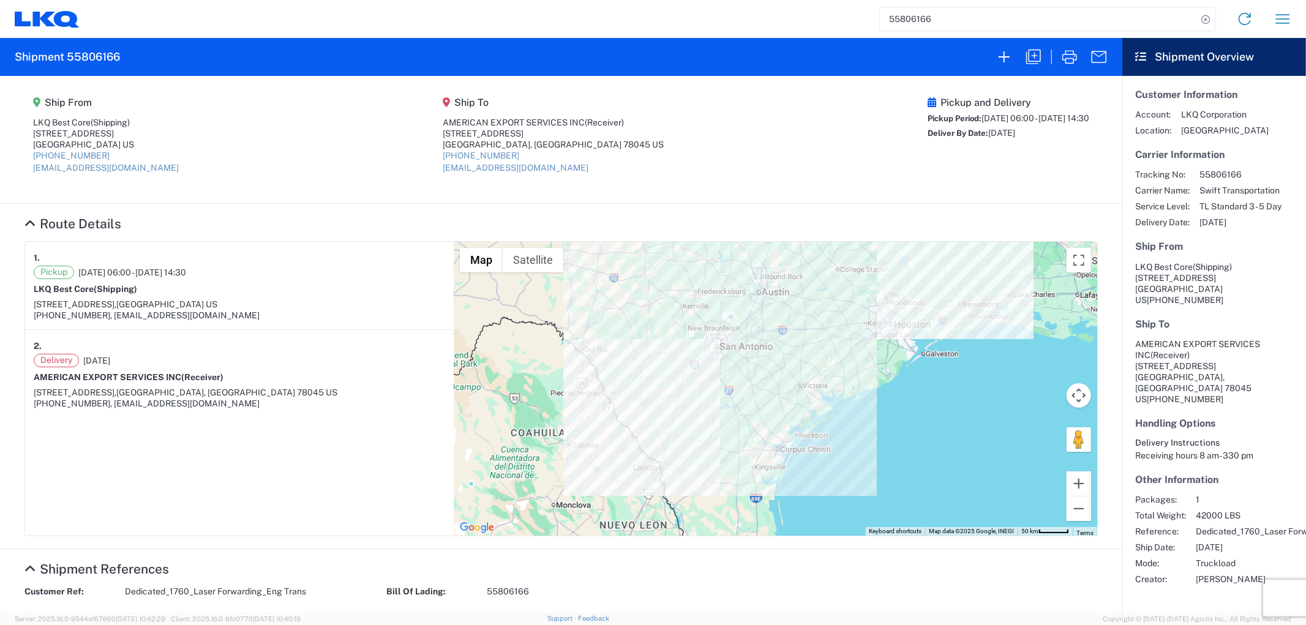
click at [970, 25] on input "55806166" at bounding box center [1038, 18] width 317 height 23
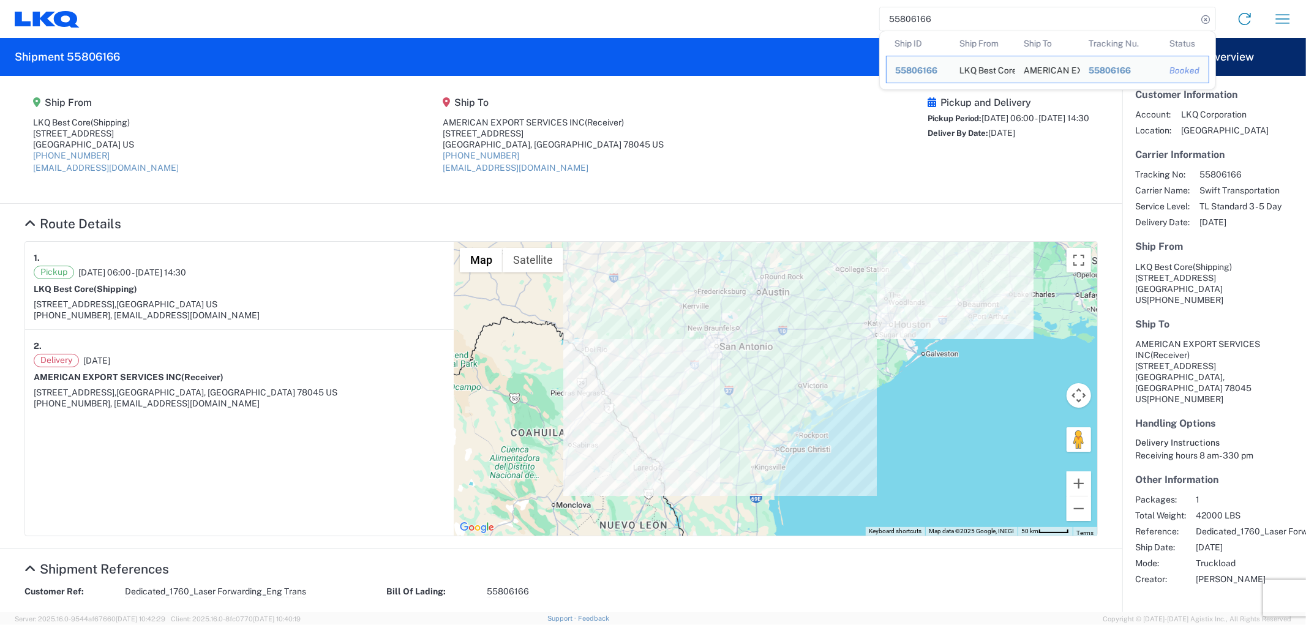
drag, startPoint x: 969, startPoint y: 24, endPoint x: 842, endPoint y: 34, distance: 127.0
click at [842, 34] on agx-form-navbar "55806166 Ship ID Ship From Ship To Tracking Nu. Status Ship ID 55806166 Ship Fr…" at bounding box center [653, 19] width 1306 height 38
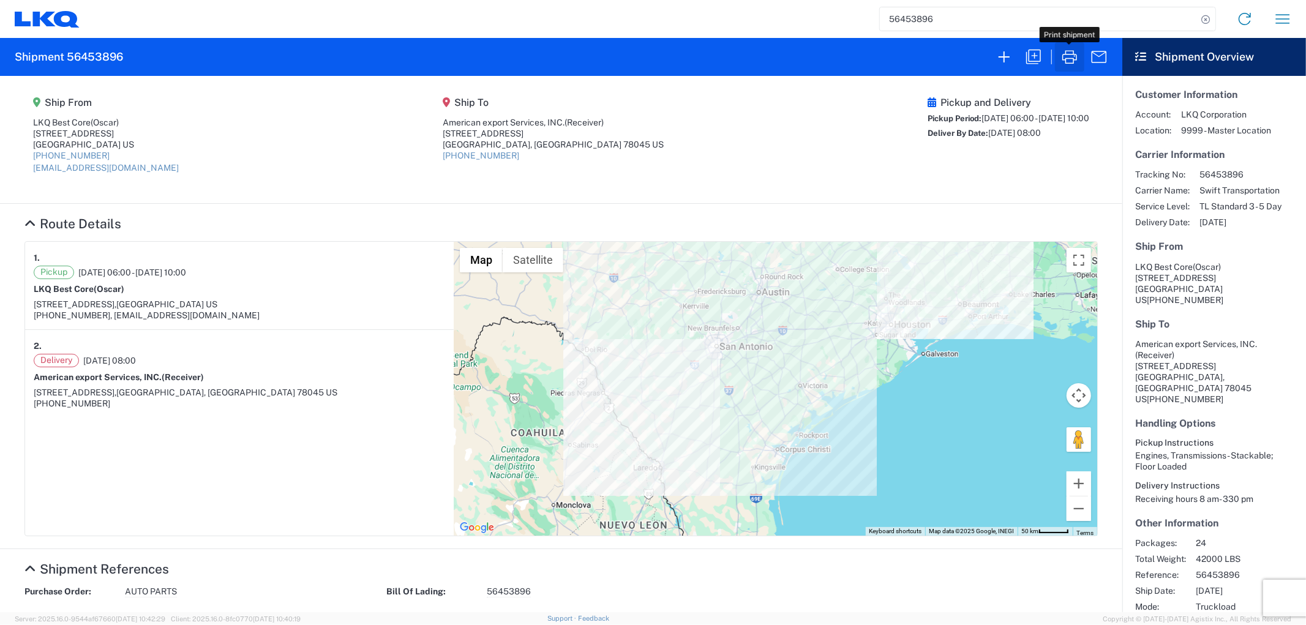
click at [1061, 53] on icon "button" at bounding box center [1070, 57] width 20 height 20
click at [963, 23] on input "56453896" at bounding box center [1038, 18] width 317 height 23
type input "5"
type input "56137949"
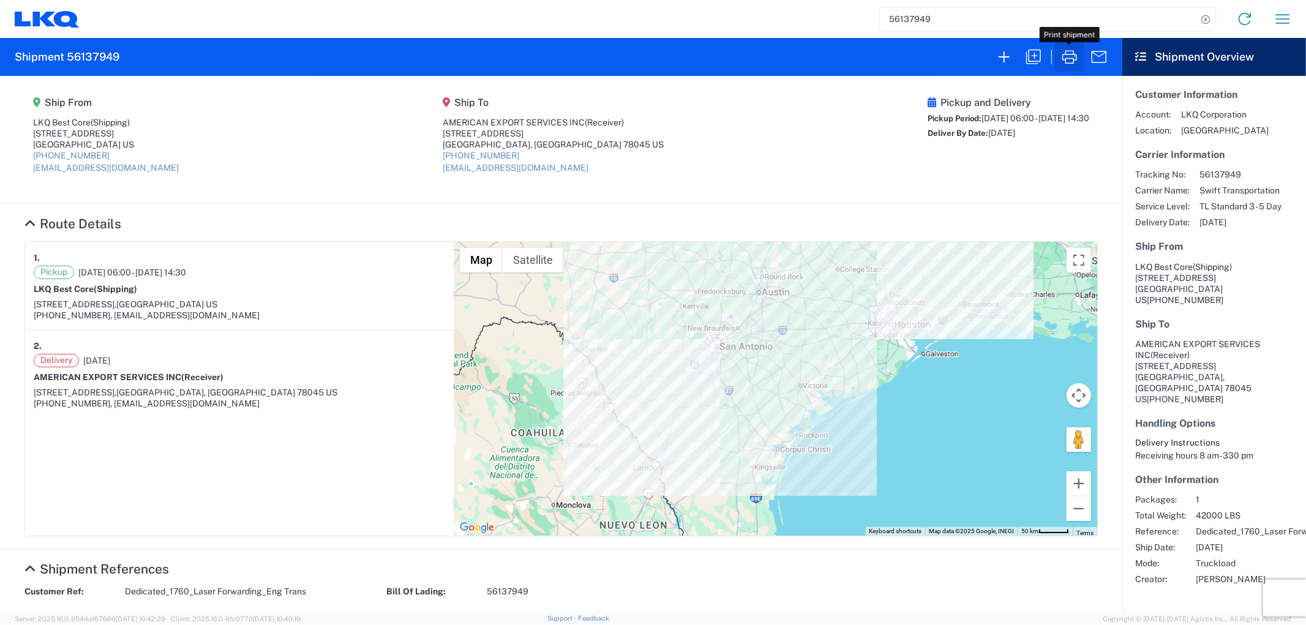
click at [1068, 62] on icon "button" at bounding box center [1070, 57] width 20 height 20
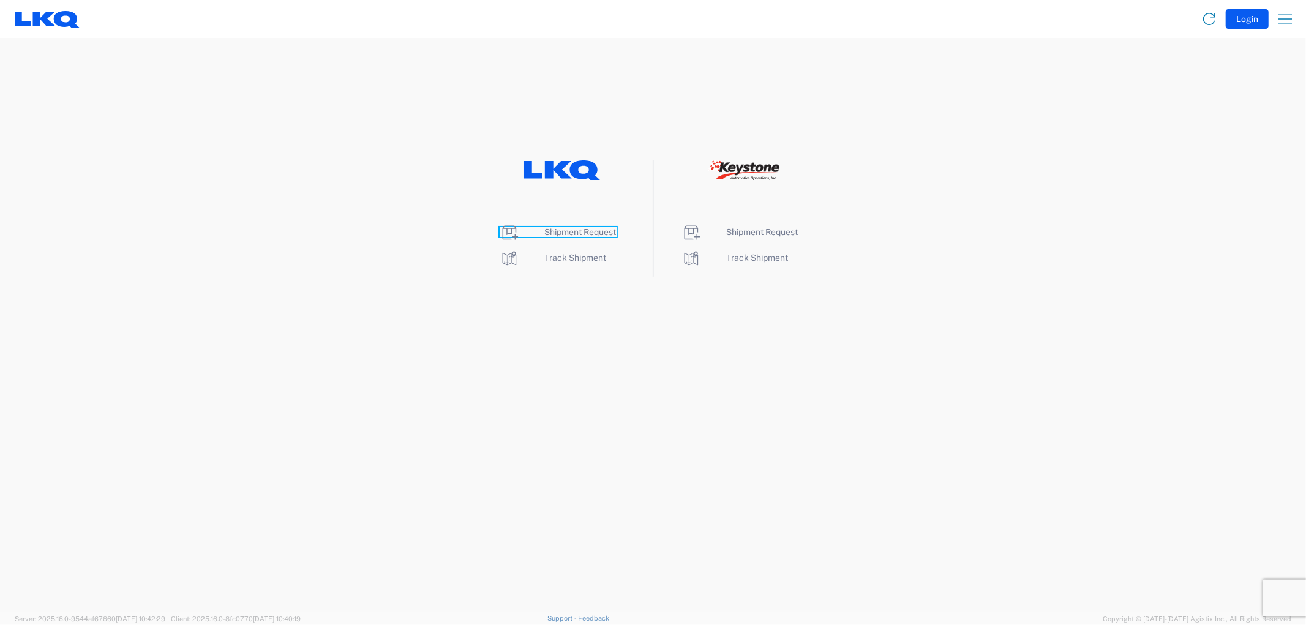
click at [590, 234] on span "Shipment Request" at bounding box center [581, 232] width 72 height 10
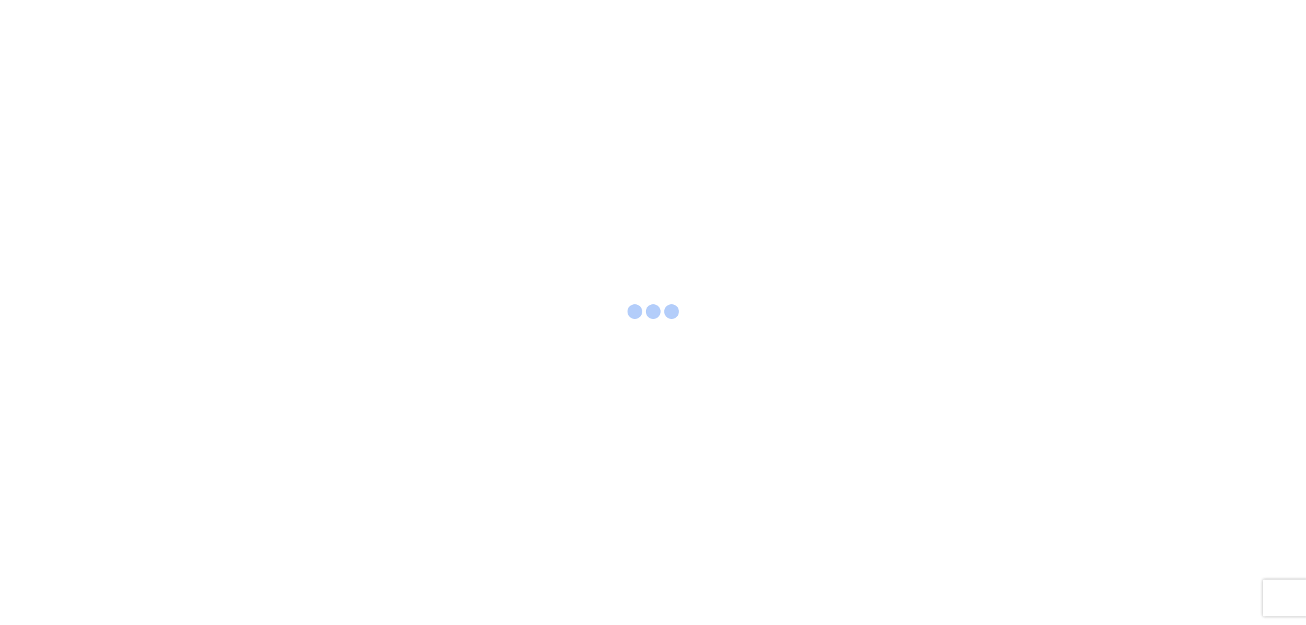
select select "FULL"
select select "LBS"
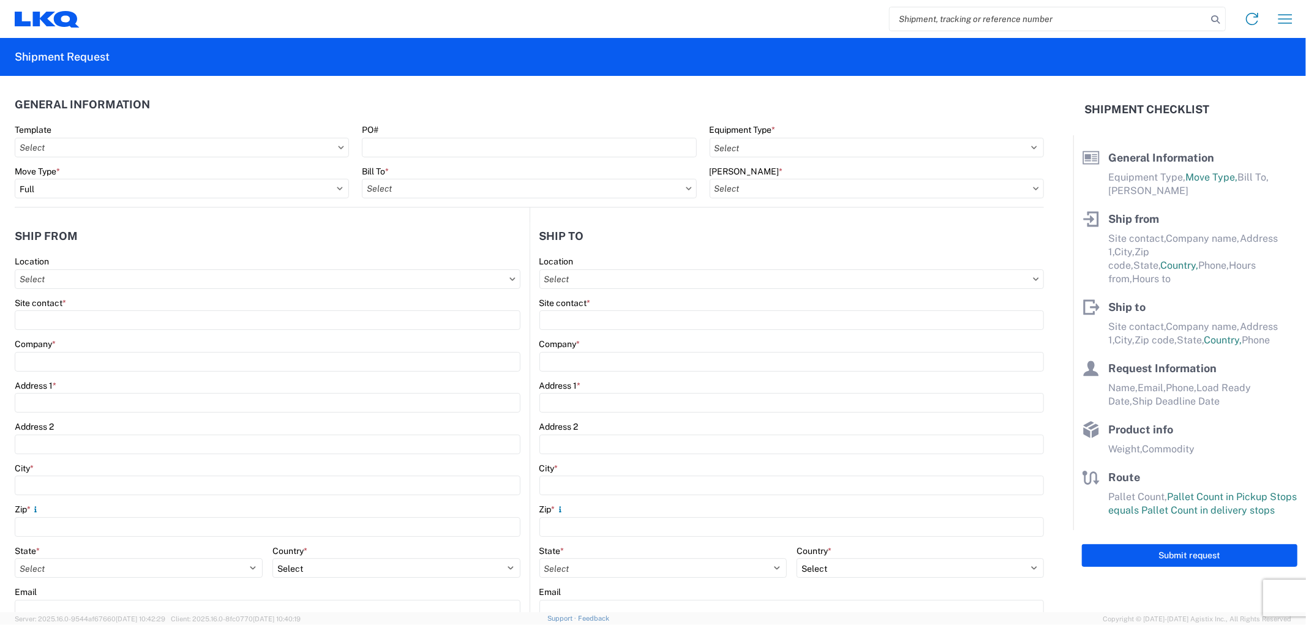
click at [926, 15] on input "search" at bounding box center [1047, 18] width 317 height 23
type input "56137965"
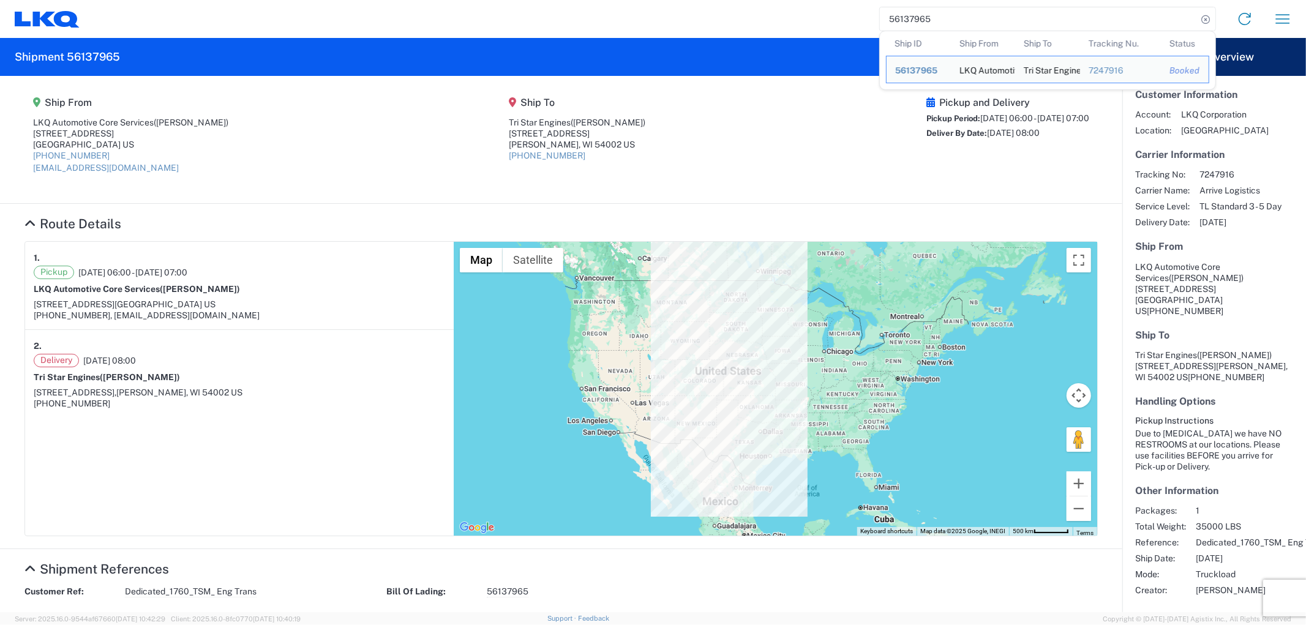
click at [798, 140] on agx-shipment-main-routing-info "Ship From LKQ Automotive Core Services (Alfredo Canales) 1714 West Mout Houston…" at bounding box center [560, 139] width 1073 height 103
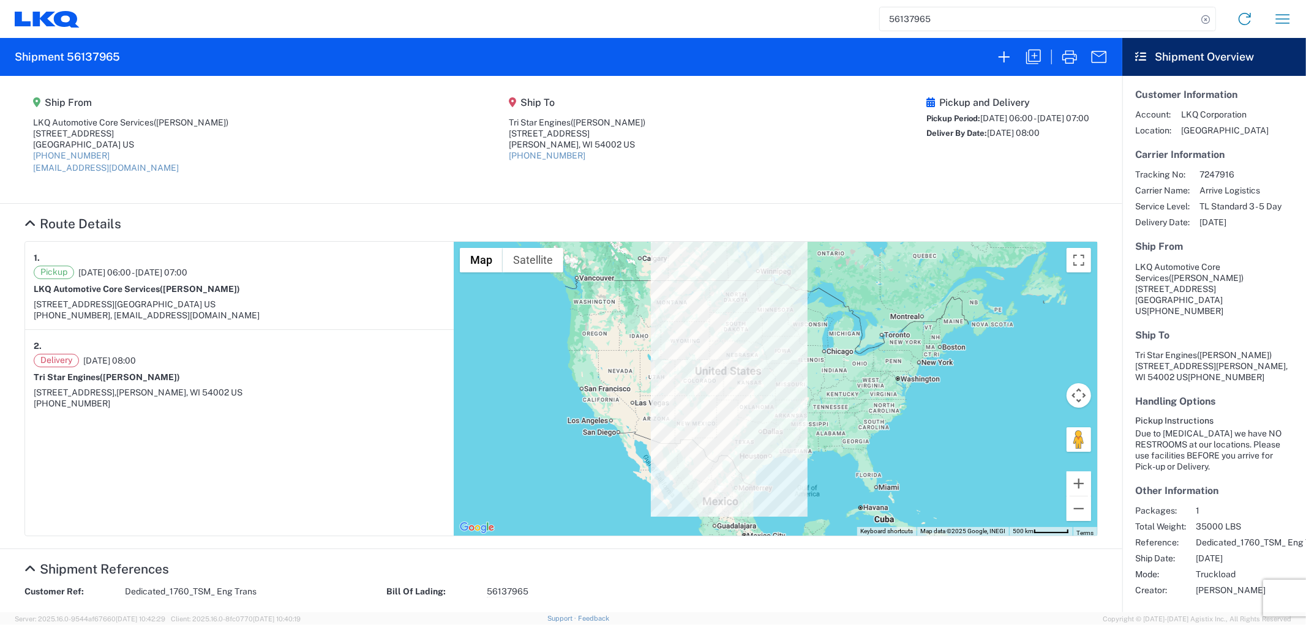
click at [411, 167] on agx-shipment-main-routing-info "Ship From LKQ Automotive Core Services (Alfredo Canales) 1714 West Mout Houston…" at bounding box center [560, 139] width 1073 height 103
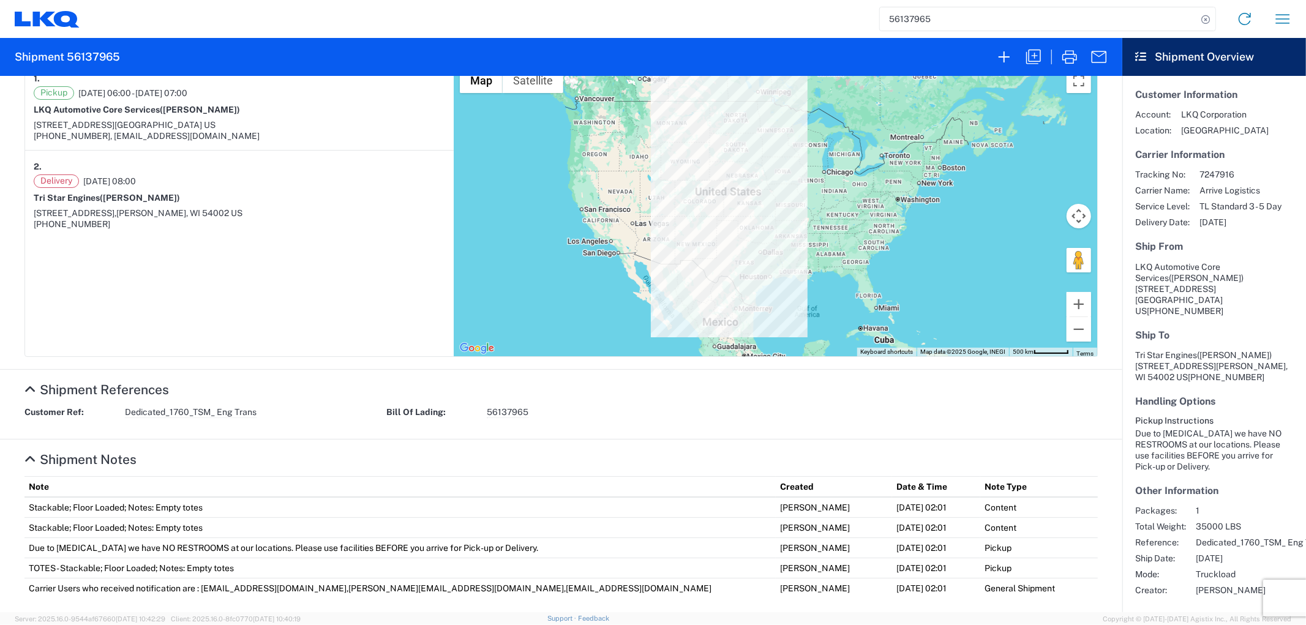
scroll to position [316, 0]
